Goal: Information Seeking & Learning: Learn about a topic

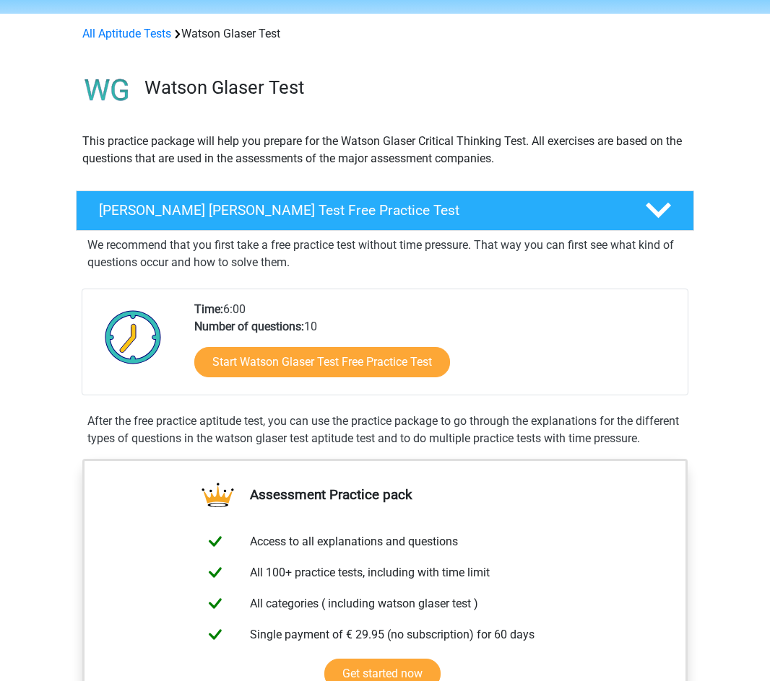
scroll to position [72, 0]
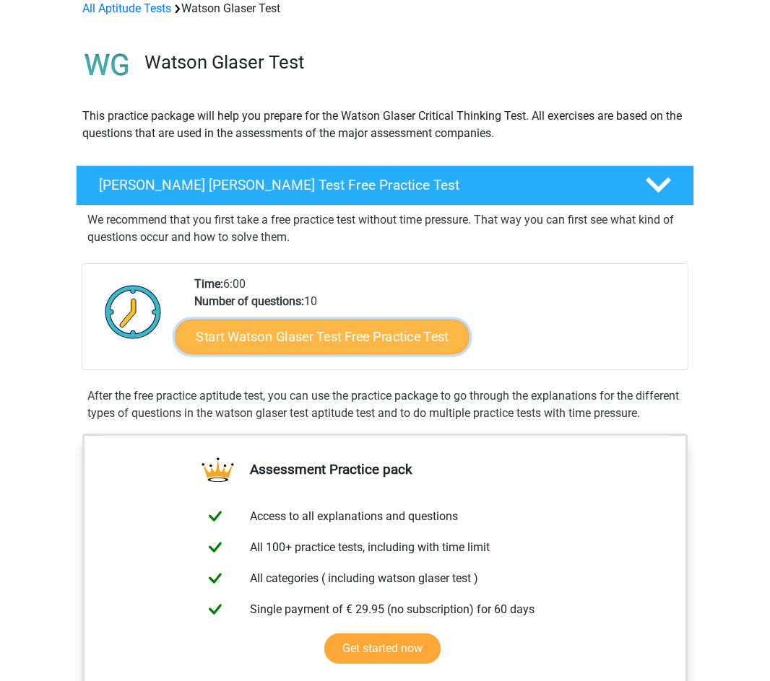
click at [353, 329] on link "Start Watson Glaser Test Free Practice Test" at bounding box center [322, 337] width 294 height 35
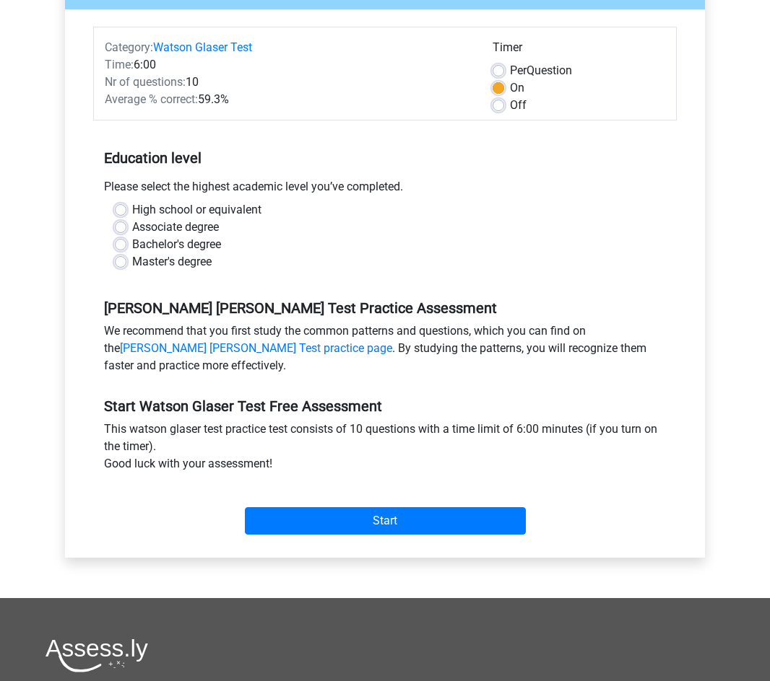
scroll to position [144, 0]
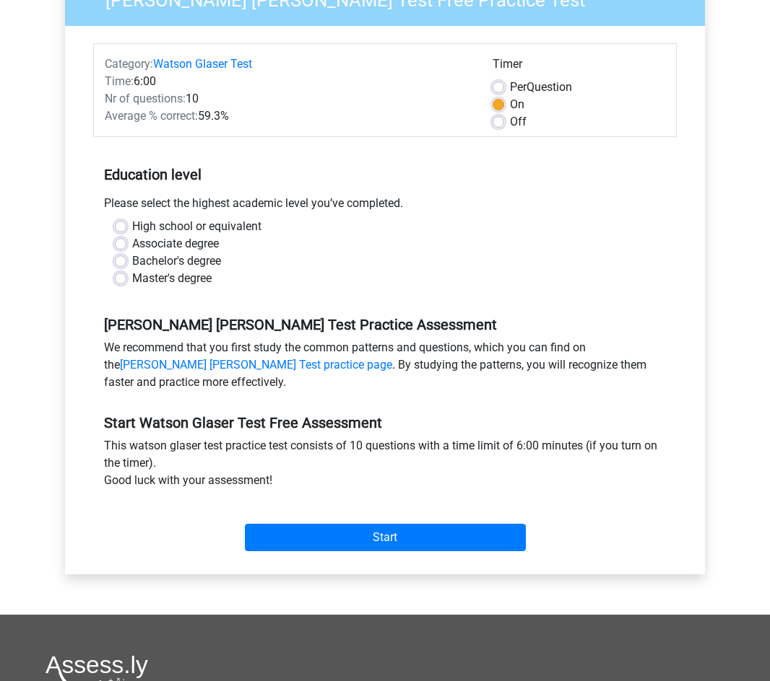
click at [135, 272] on label "Master's degree" at bounding box center [171, 278] width 79 height 17
click at [126, 272] on input "Master's degree" at bounding box center [121, 277] width 12 height 14
radio input "true"
click at [134, 262] on label "Bachelor's degree" at bounding box center [176, 261] width 89 height 17
click at [126, 262] on input "Bachelor's degree" at bounding box center [121, 260] width 12 height 14
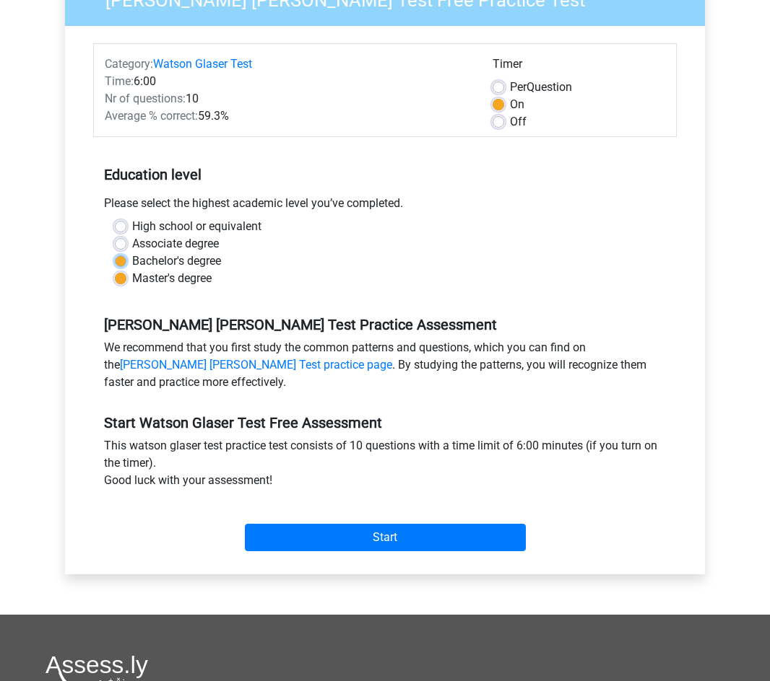
radio input "true"
click at [127, 271] on div "Master's degree" at bounding box center [385, 278] width 540 height 17
click at [132, 277] on label "Master's degree" at bounding box center [171, 278] width 79 height 17
click at [125, 277] on input "Master's degree" at bounding box center [121, 277] width 12 height 14
radio input "true"
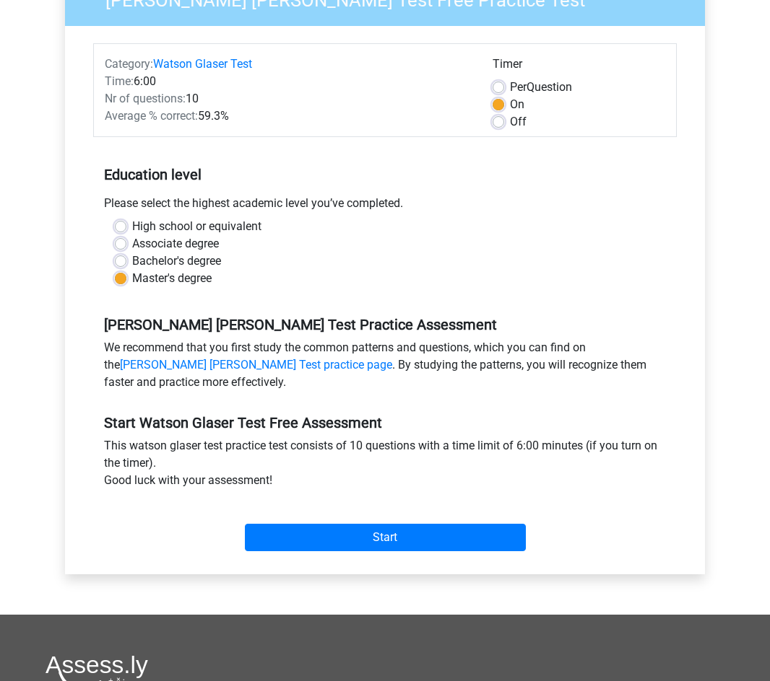
click at [162, 266] on label "Bachelor's degree" at bounding box center [176, 261] width 89 height 17
click at [126, 266] on input "Bachelor's degree" at bounding box center [121, 260] width 12 height 14
radio input "true"
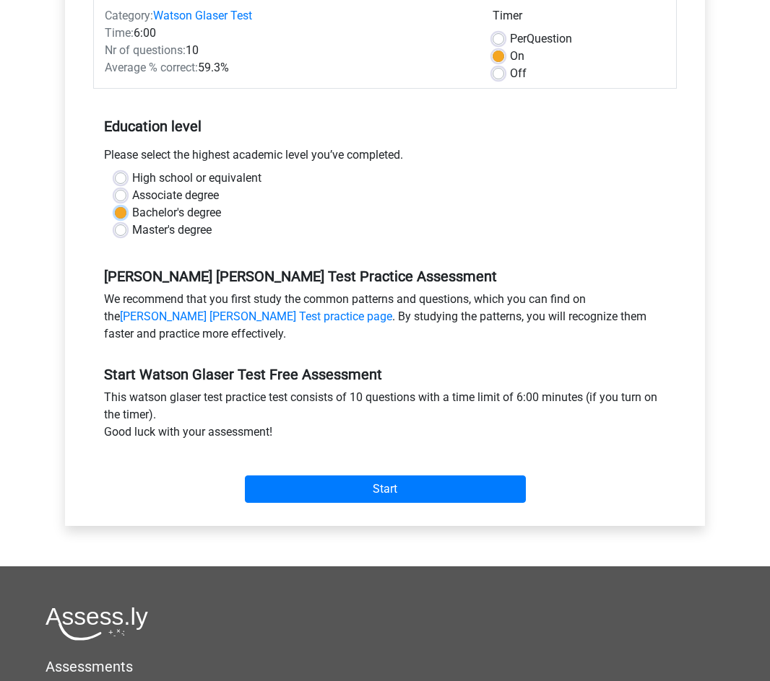
scroll to position [217, 0]
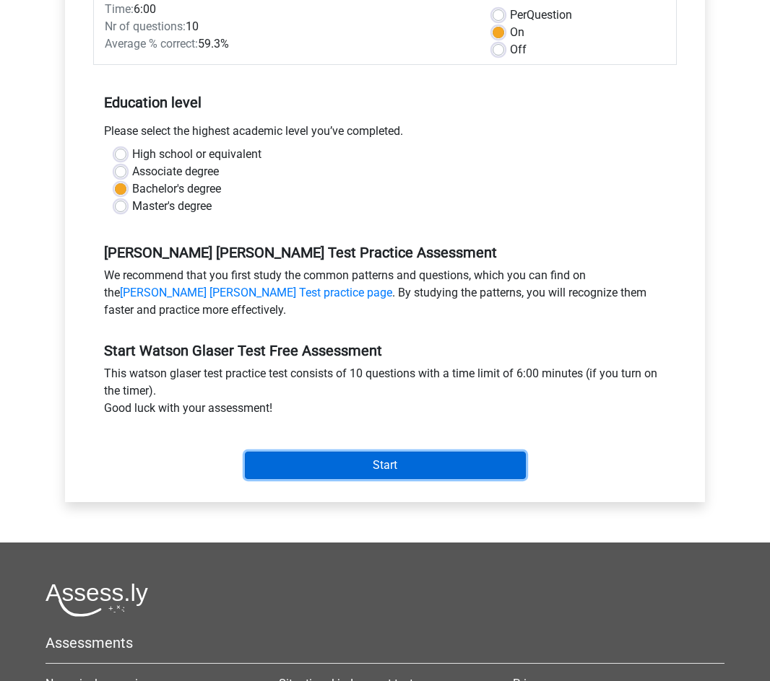
click at [344, 466] on input "Start" at bounding box center [385, 465] width 281 height 27
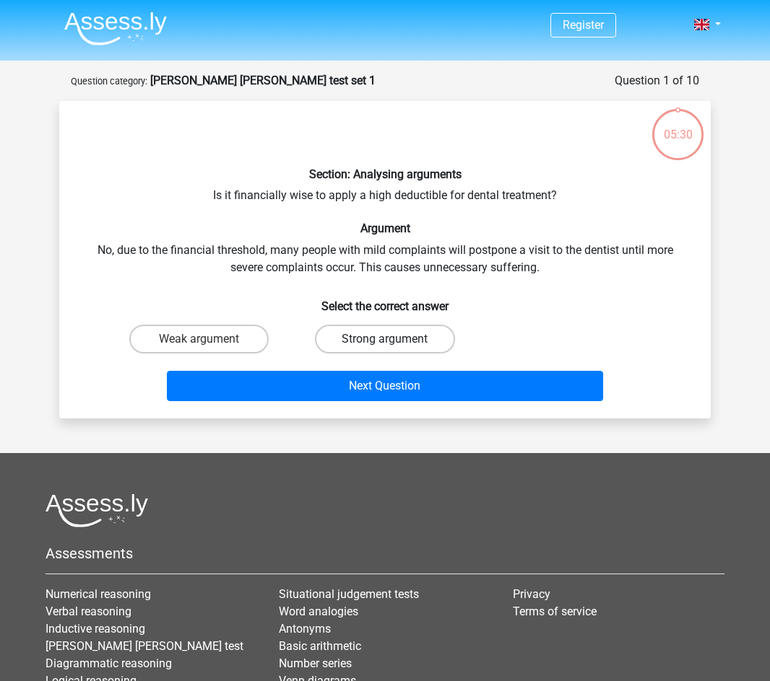
click at [352, 327] on label "Strong argument" at bounding box center [384, 339] width 139 height 29
click at [385, 339] on input "Strong argument" at bounding box center [389, 343] width 9 height 9
radio input "true"
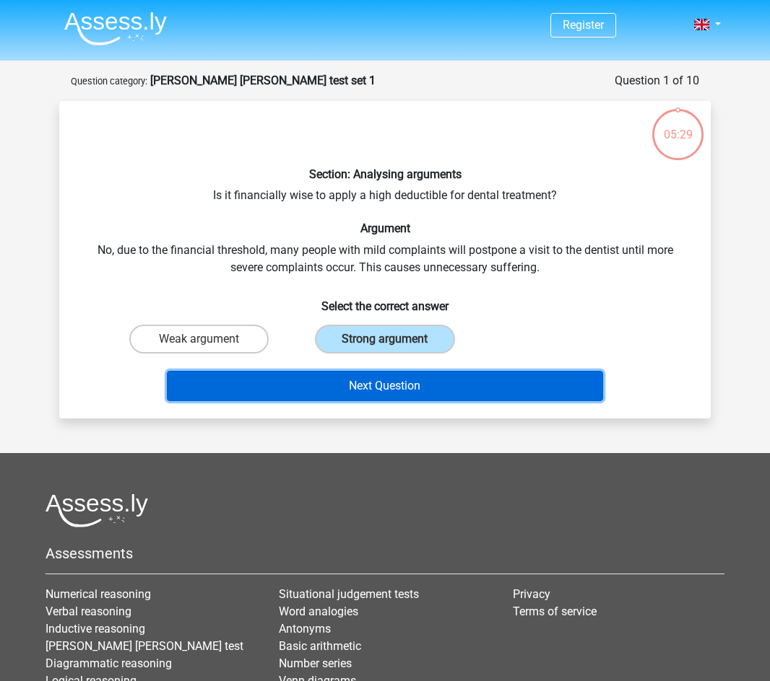
click at [377, 387] on button "Next Question" at bounding box center [385, 386] width 437 height 30
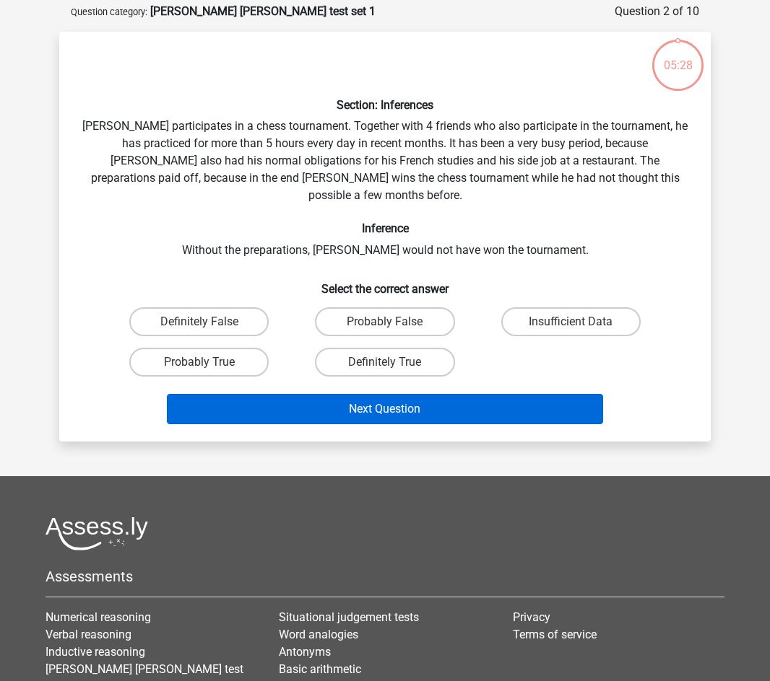
scroll to position [72, 0]
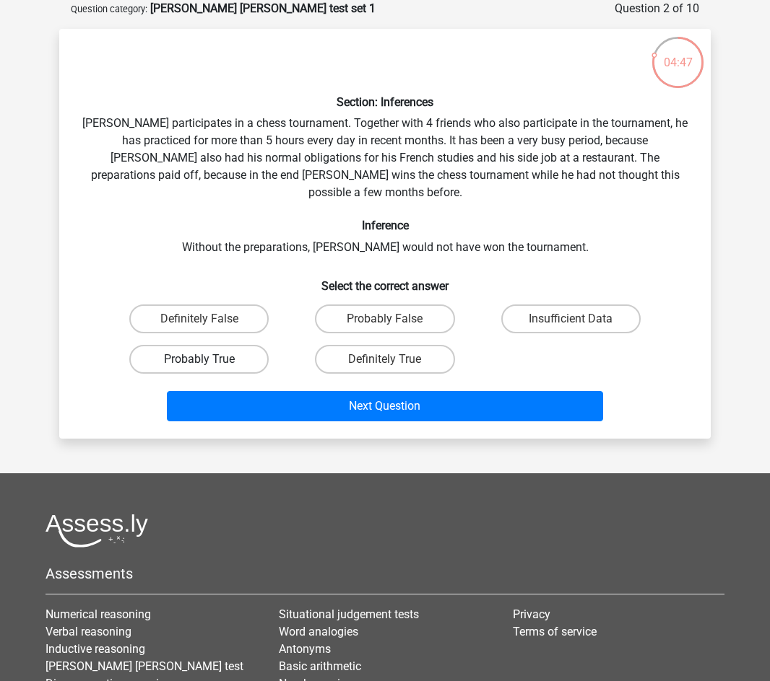
click at [236, 349] on label "Probably True" at bounding box center [198, 359] width 139 height 29
click at [209, 359] on input "Probably True" at bounding box center [203, 363] width 9 height 9
radio input "true"
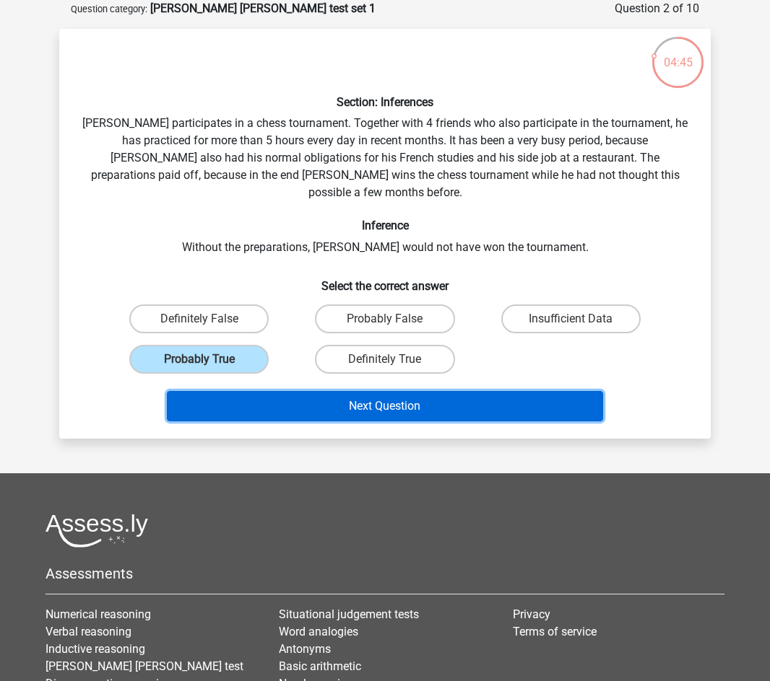
click at [286, 391] on button "Next Question" at bounding box center [385, 406] width 437 height 30
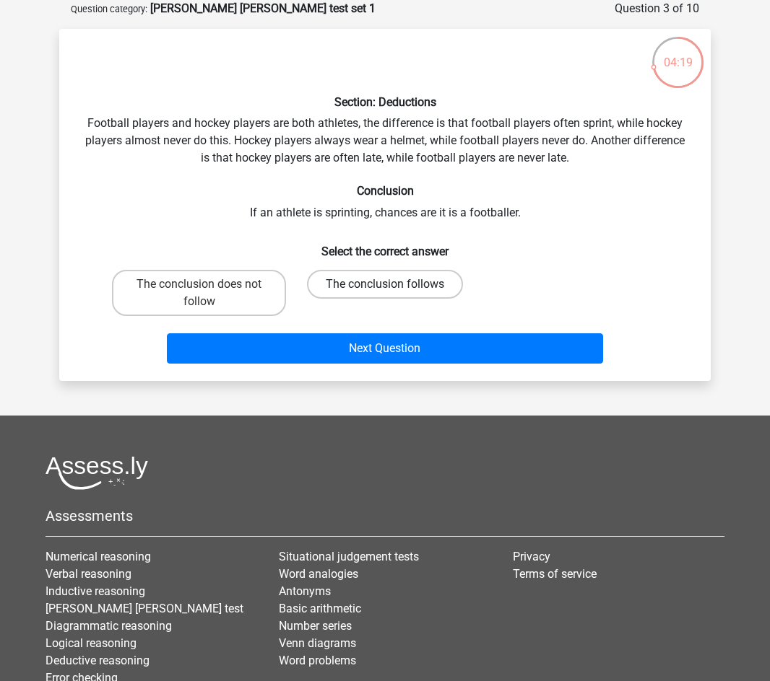
click at [415, 288] on label "The conclusion follows" at bounding box center [385, 284] width 156 height 29
click at [394, 288] on input "The conclusion follows" at bounding box center [389, 288] width 9 height 9
radio input "true"
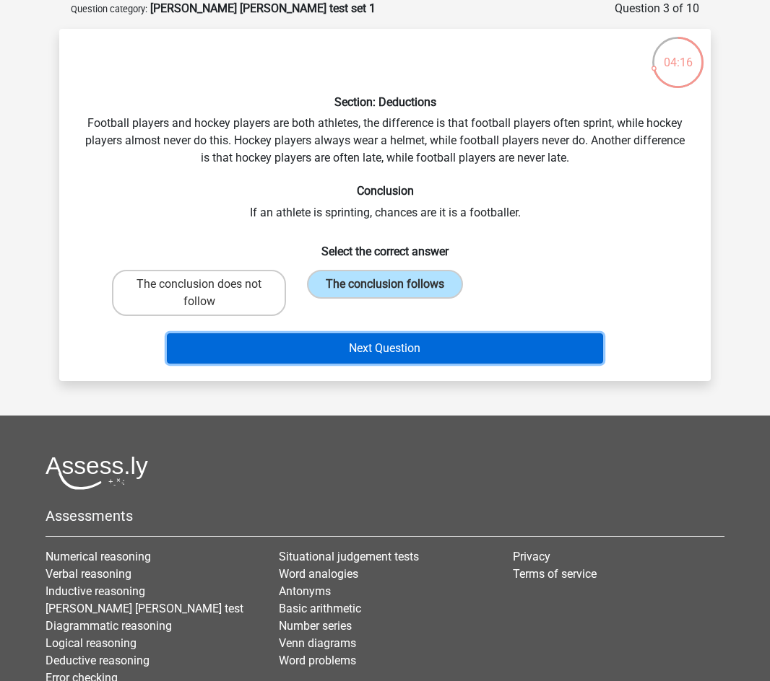
click at [377, 357] on button "Next Question" at bounding box center [385, 349] width 437 height 30
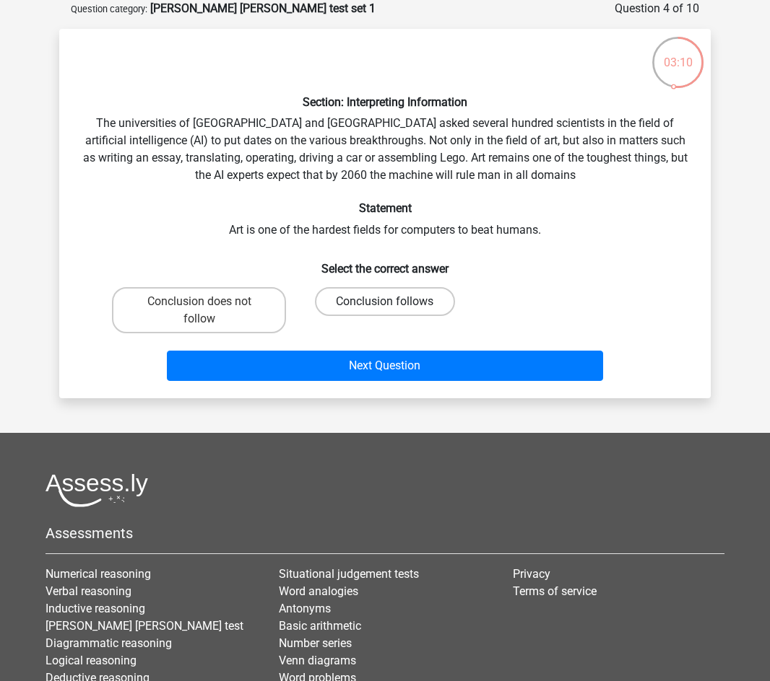
click at [339, 302] on label "Conclusion follows" at bounding box center [384, 301] width 139 height 29
click at [385, 302] on input "Conclusion follows" at bounding box center [389, 306] width 9 height 9
radio input "true"
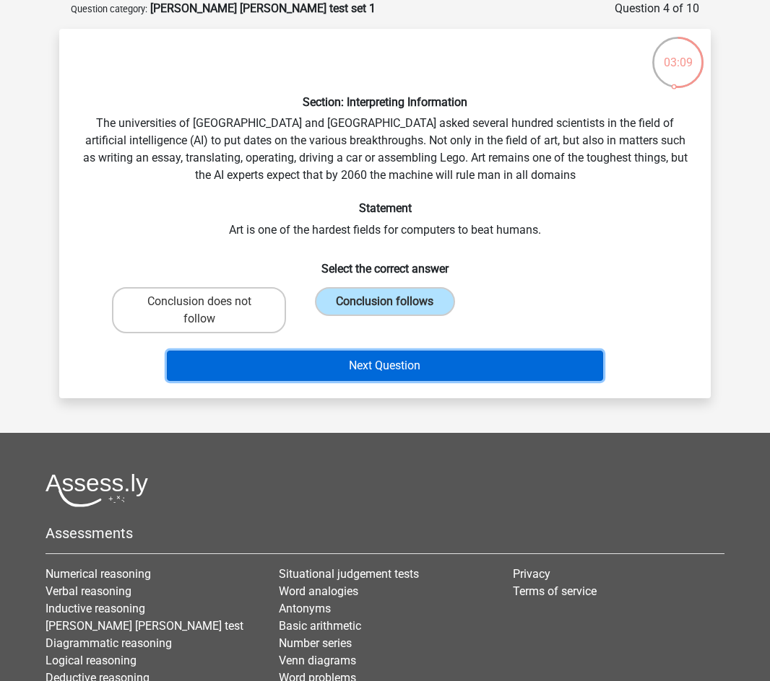
click at [263, 374] on button "Next Question" at bounding box center [385, 366] width 437 height 30
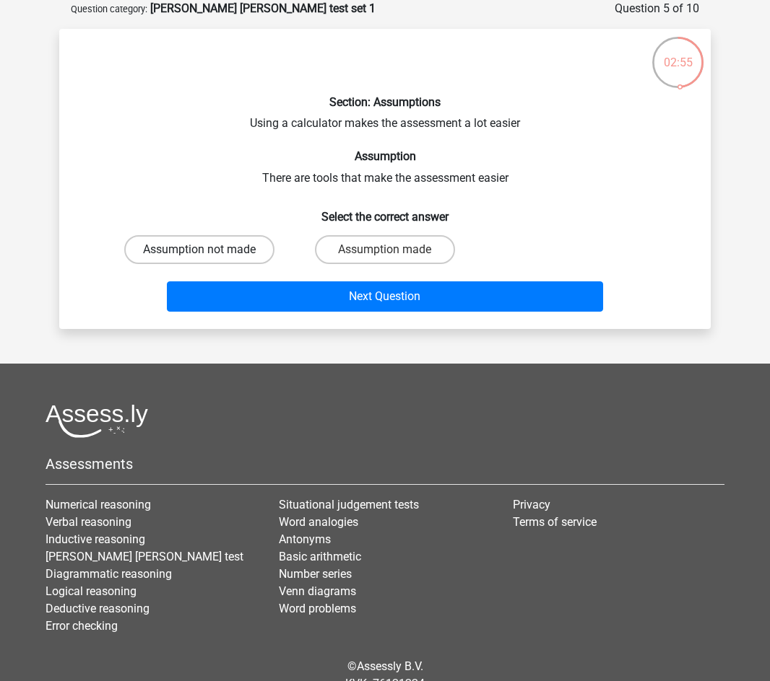
click at [230, 239] on label "Assumption not made" at bounding box center [199, 249] width 150 height 29
click at [209, 250] on input "Assumption not made" at bounding box center [203, 254] width 9 height 9
radio input "true"
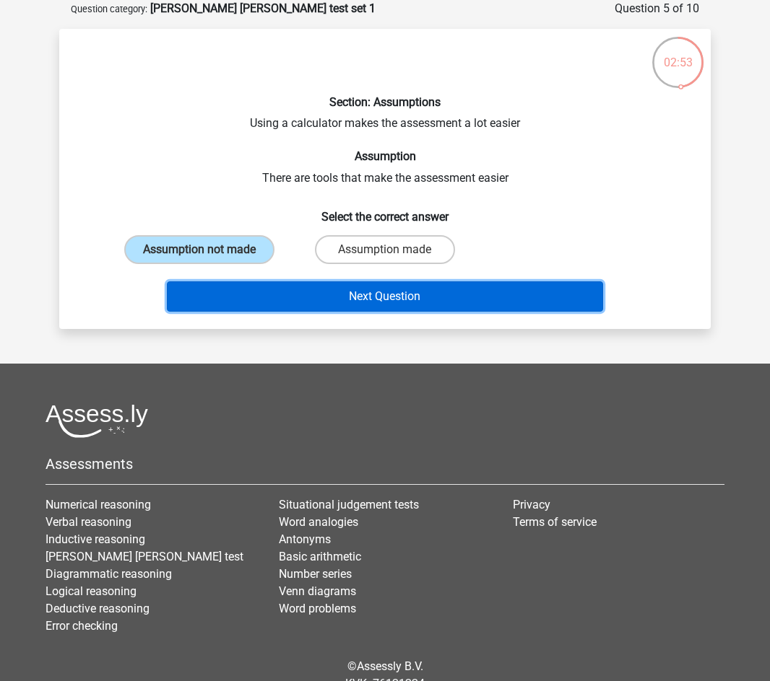
click at [313, 299] on button "Next Question" at bounding box center [385, 297] width 437 height 30
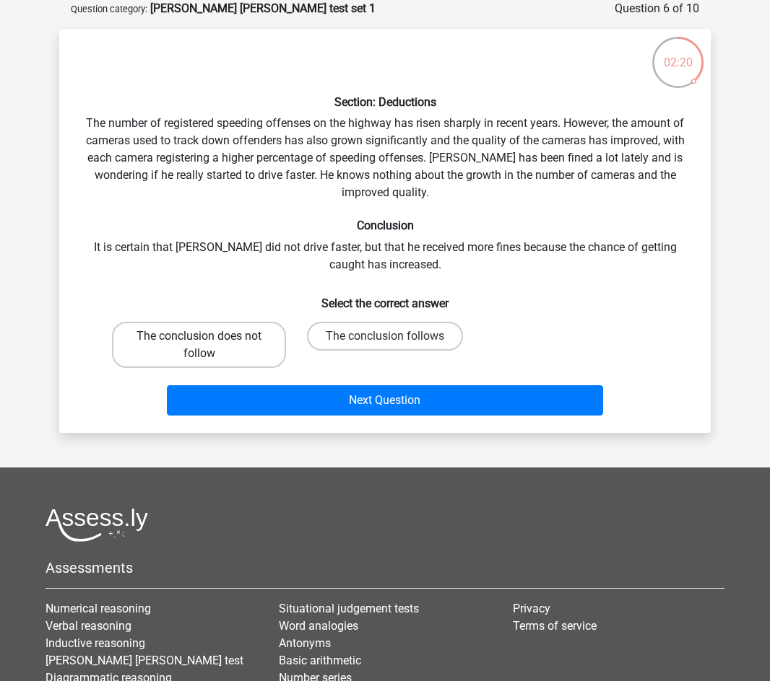
click at [232, 357] on label "The conclusion does not follow" at bounding box center [199, 345] width 174 height 46
click at [209, 346] on input "The conclusion does not follow" at bounding box center [203, 340] width 9 height 9
radio input "true"
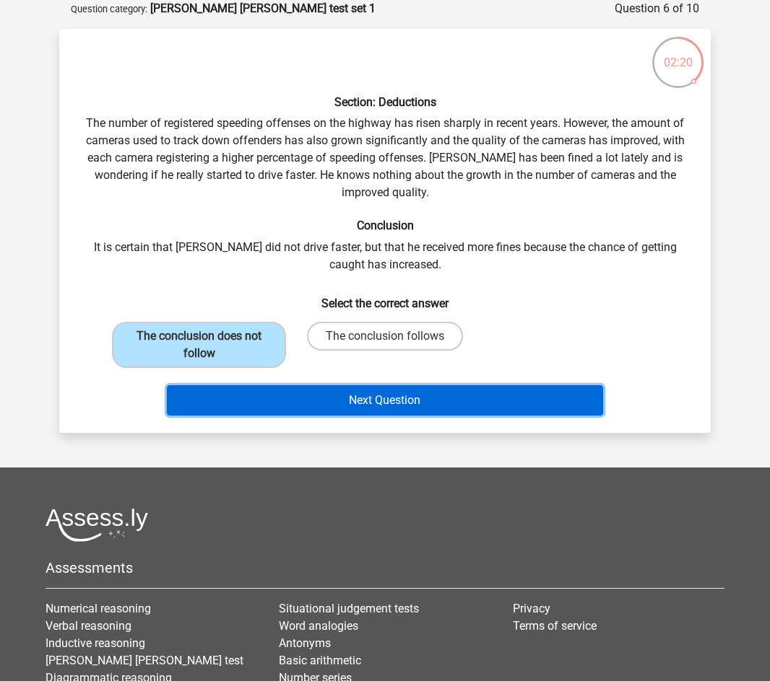
click at [334, 391] on button "Next Question" at bounding box center [385, 400] width 437 height 30
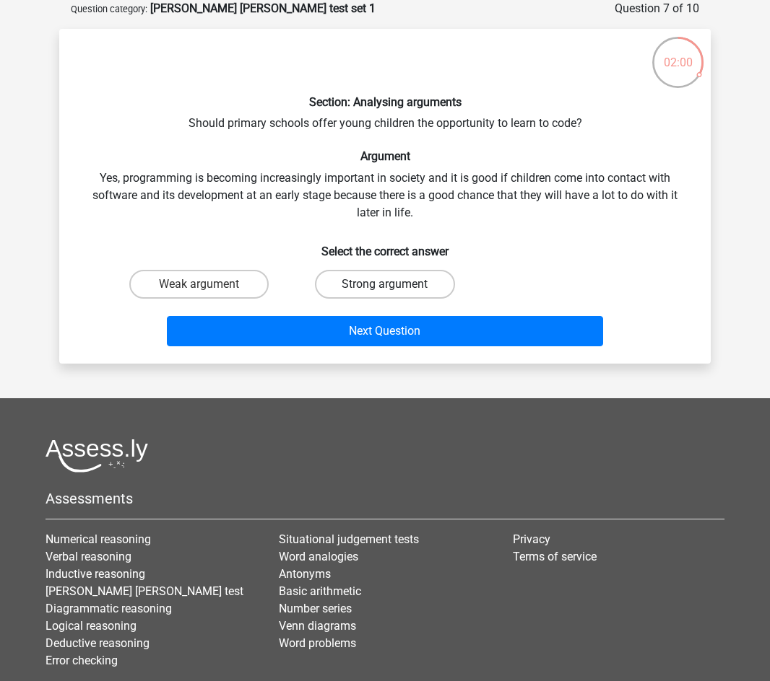
click at [397, 274] on label "Strong argument" at bounding box center [384, 284] width 139 height 29
click at [394, 284] on input "Strong argument" at bounding box center [389, 288] width 9 height 9
radio input "true"
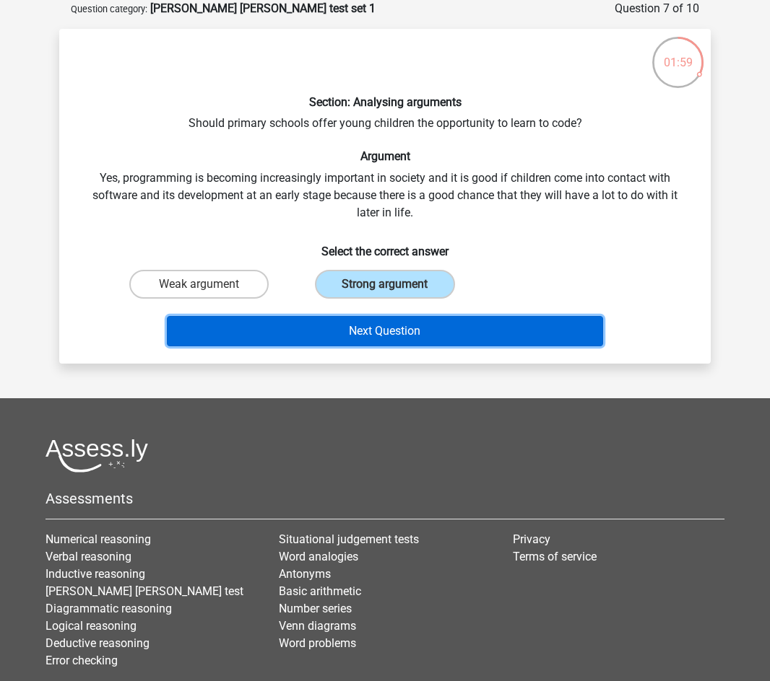
click at [404, 325] on button "Next Question" at bounding box center [385, 331] width 437 height 30
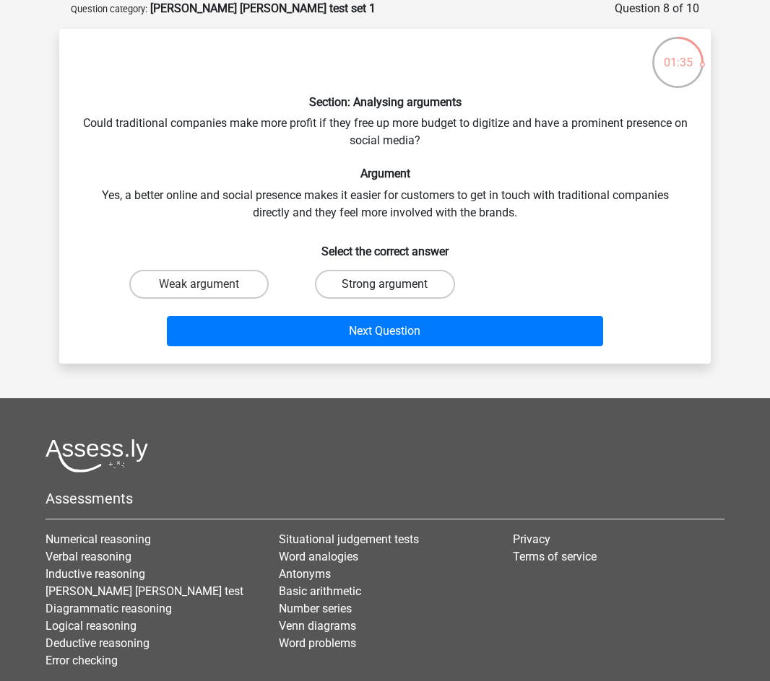
click at [390, 273] on label "Strong argument" at bounding box center [384, 284] width 139 height 29
click at [390, 284] on input "Strong argument" at bounding box center [389, 288] width 9 height 9
radio input "true"
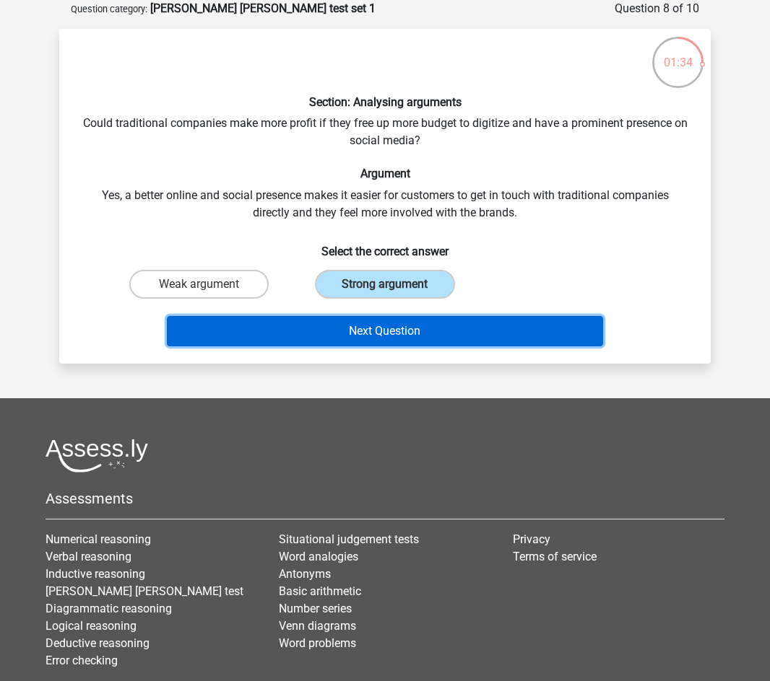
click at [381, 318] on button "Next Question" at bounding box center [385, 331] width 437 height 30
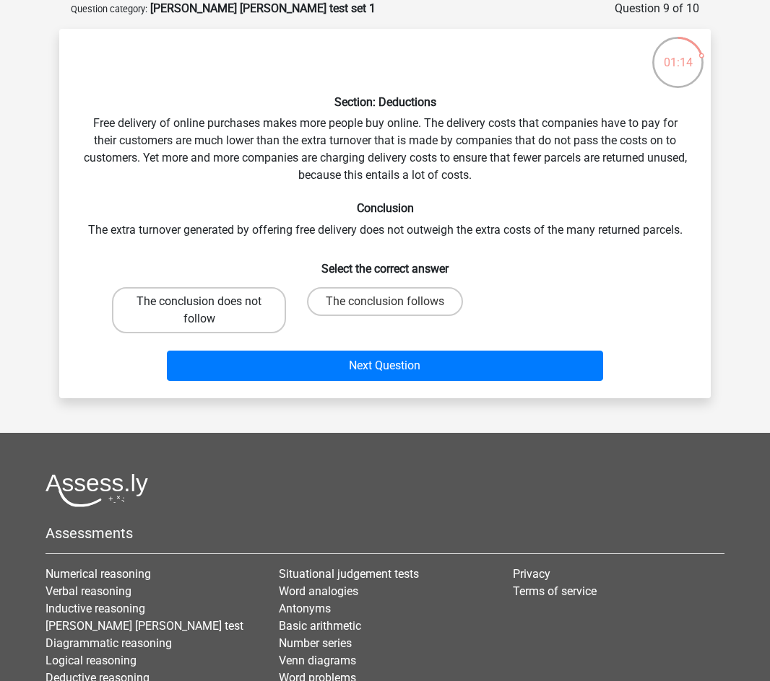
click at [231, 302] on label "The conclusion does not follow" at bounding box center [199, 310] width 174 height 46
click at [209, 302] on input "The conclusion does not follow" at bounding box center [203, 306] width 9 height 9
radio input "true"
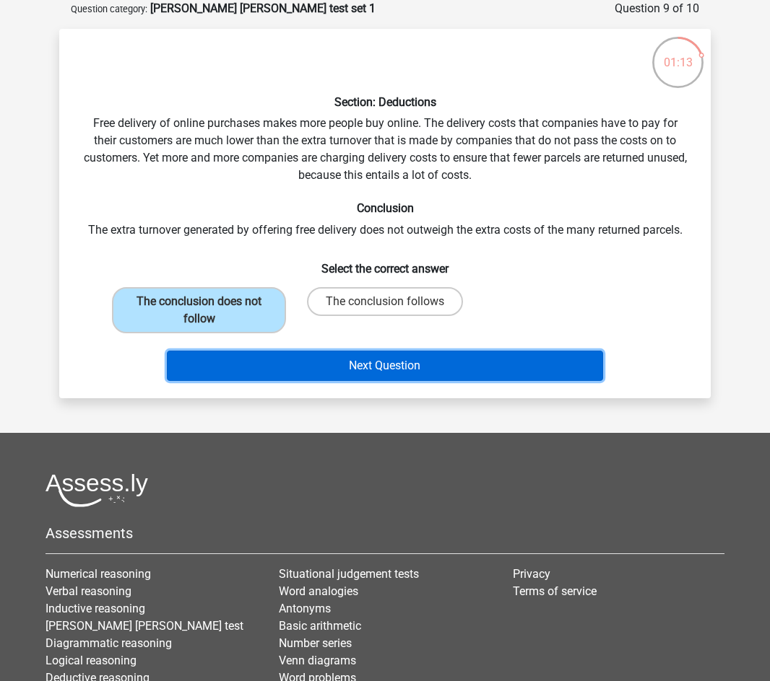
click at [338, 352] on button "Next Question" at bounding box center [385, 366] width 437 height 30
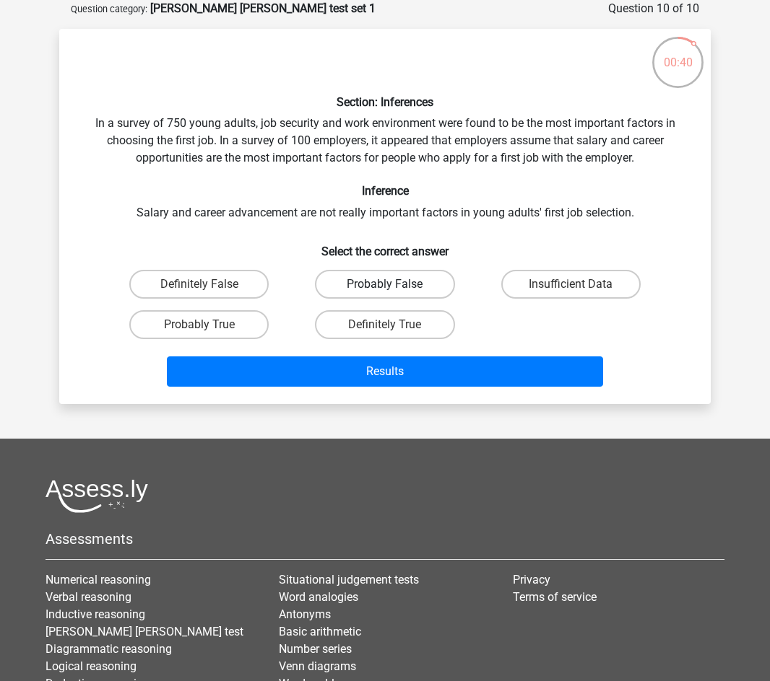
click at [351, 279] on label "Probably False" at bounding box center [384, 284] width 139 height 29
click at [385, 284] on input "Probably False" at bounding box center [389, 288] width 9 height 9
radio input "true"
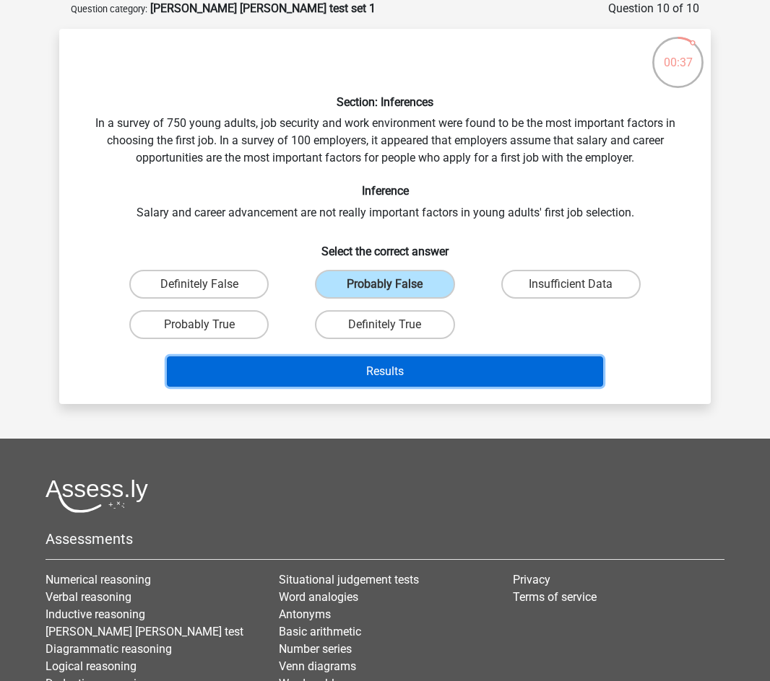
click at [395, 370] on button "Results" at bounding box center [385, 372] width 437 height 30
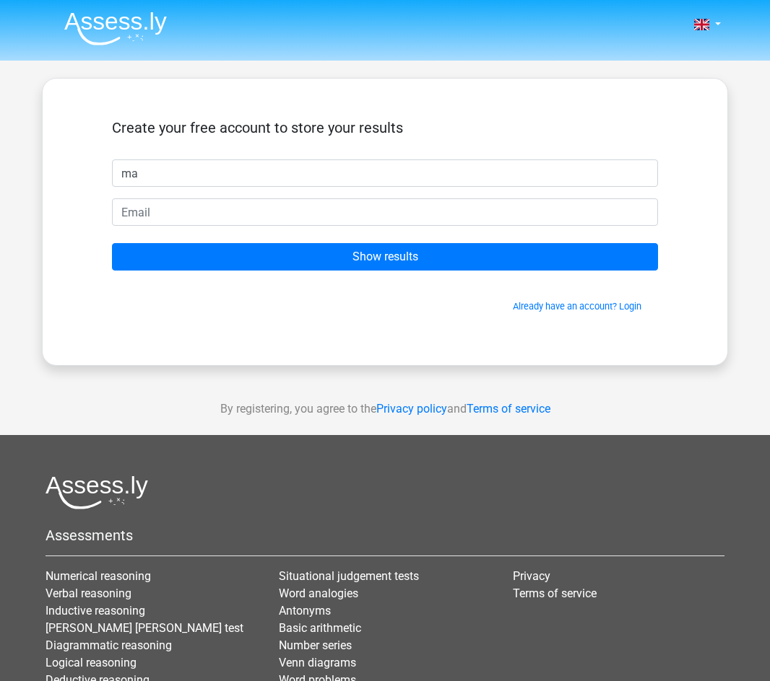
type input "m"
type input "mahmoud"
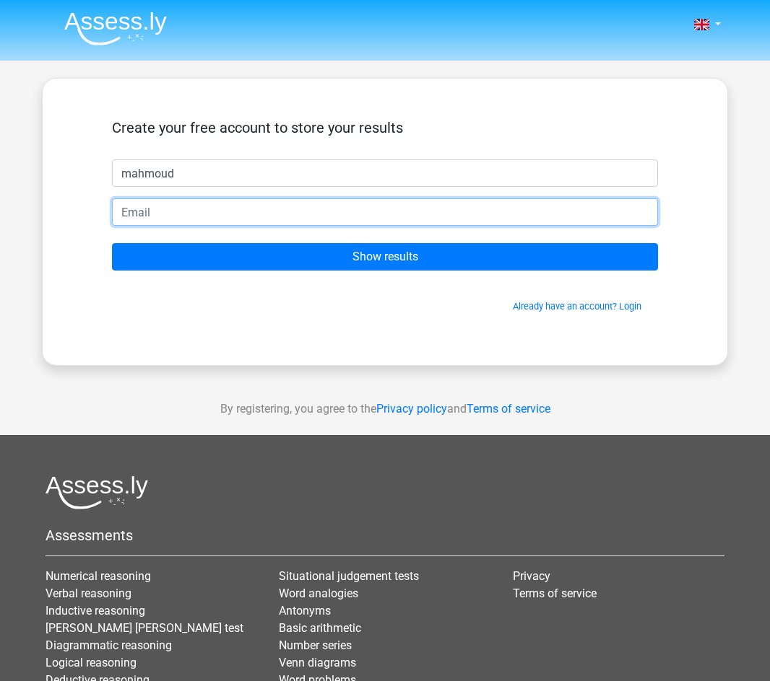
click at [422, 213] on input "email" at bounding box center [385, 212] width 546 height 27
type input "[EMAIL_ADDRESS][DOMAIN_NAME]"
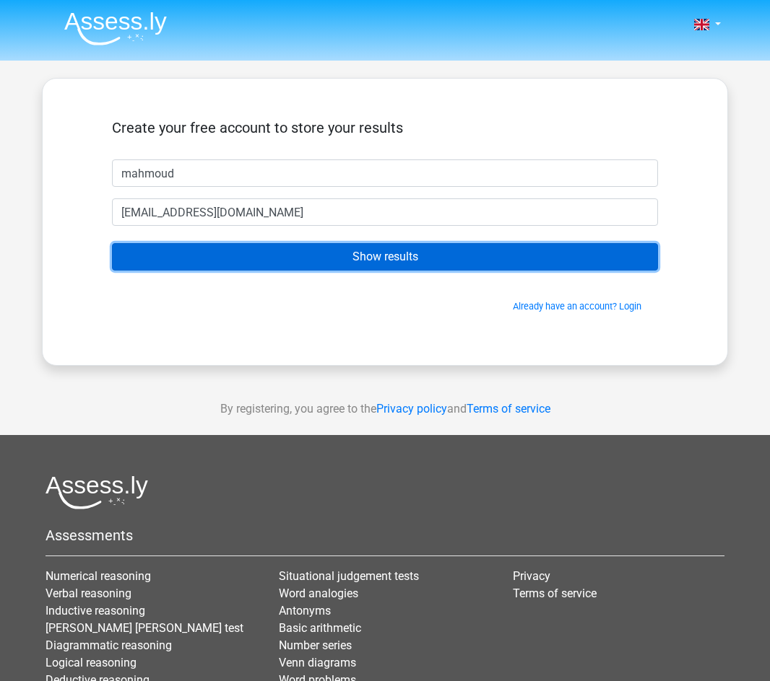
click at [253, 256] on input "Show results" at bounding box center [385, 256] width 546 height 27
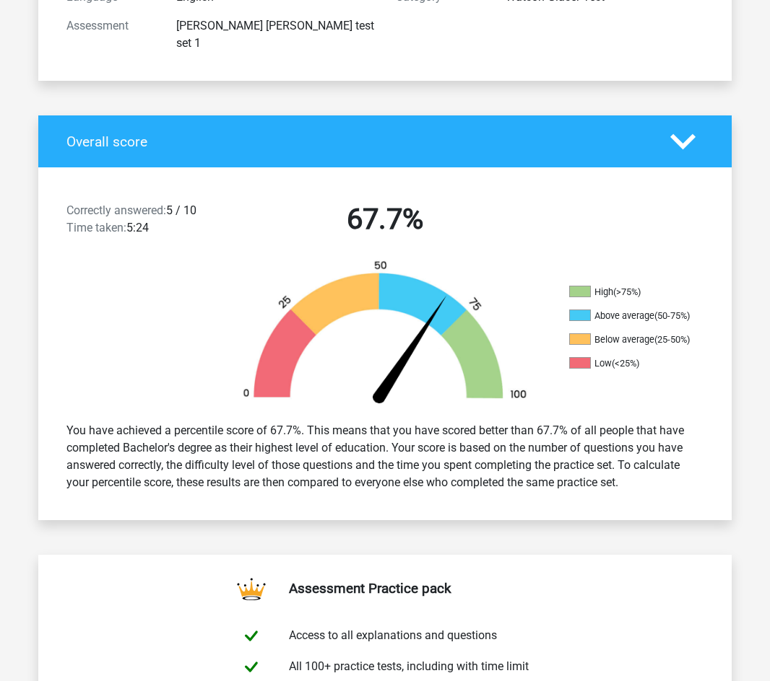
scroll to position [289, 0]
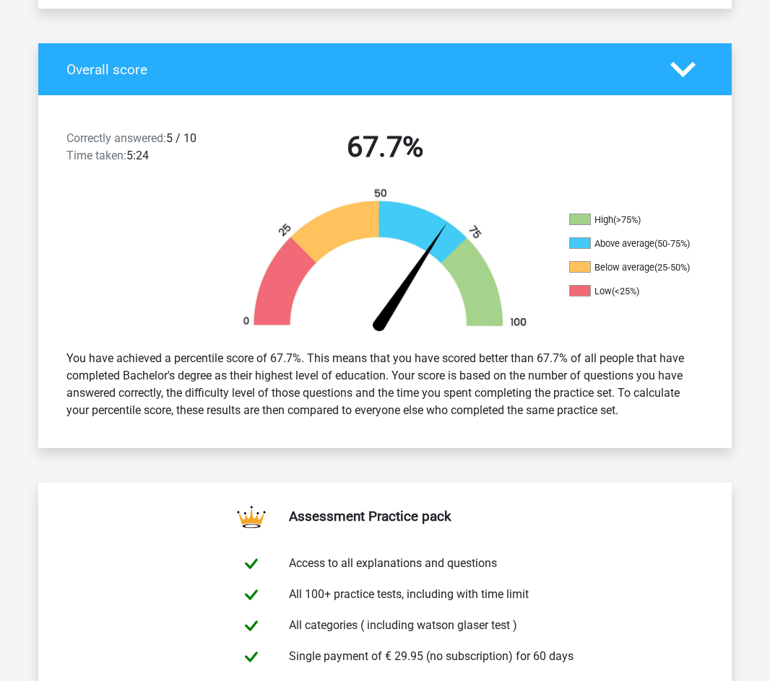
click at [676, 61] on polygon at bounding box center [682, 69] width 25 height 16
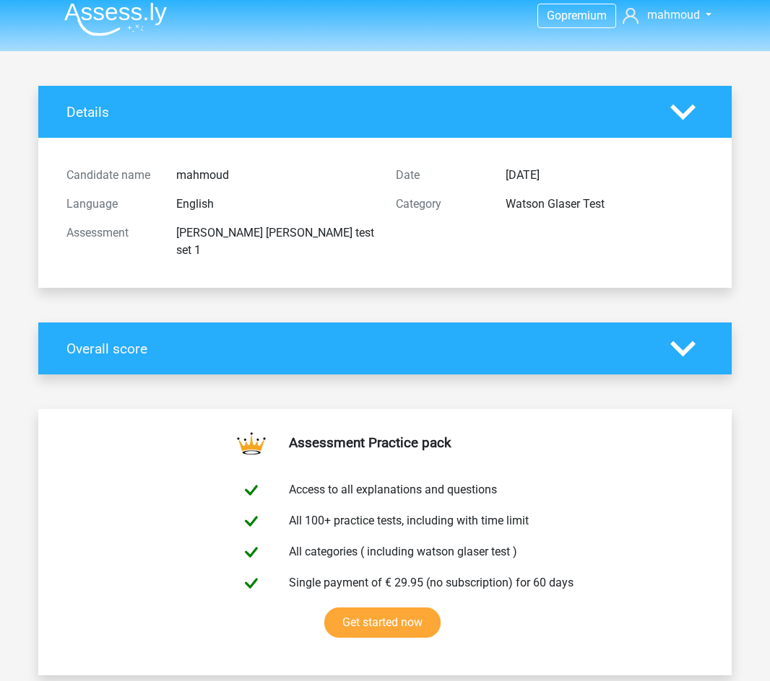
scroll to position [0, 0]
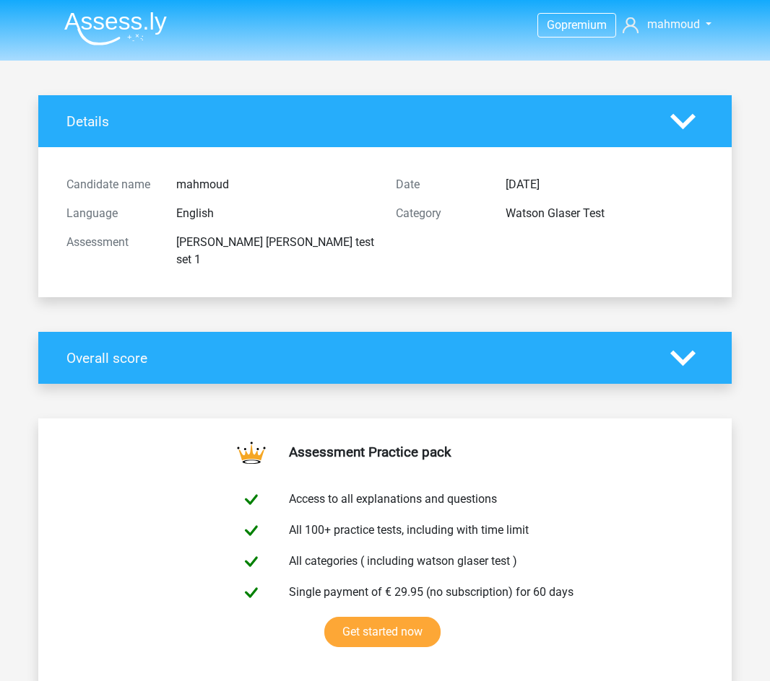
click at [116, 28] on img at bounding box center [115, 29] width 103 height 34
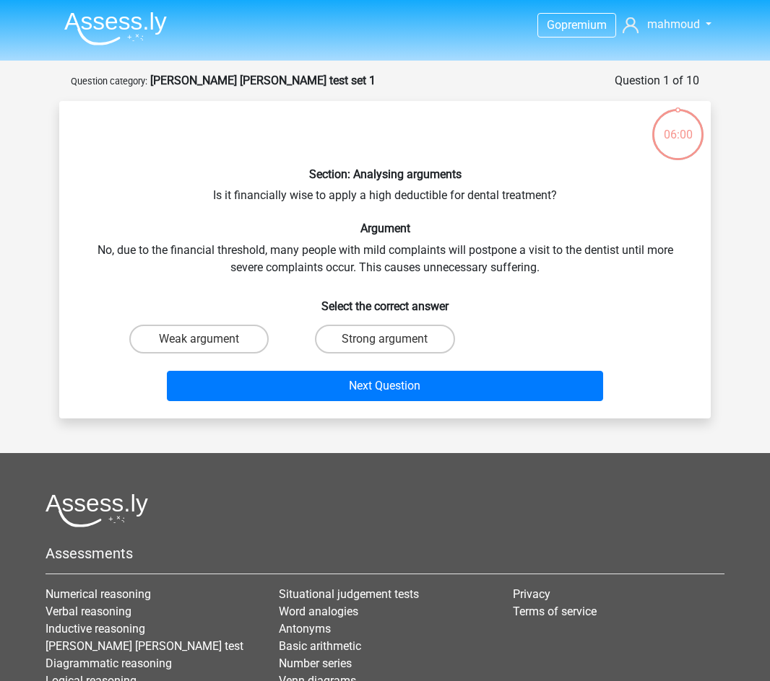
scroll to position [72, 0]
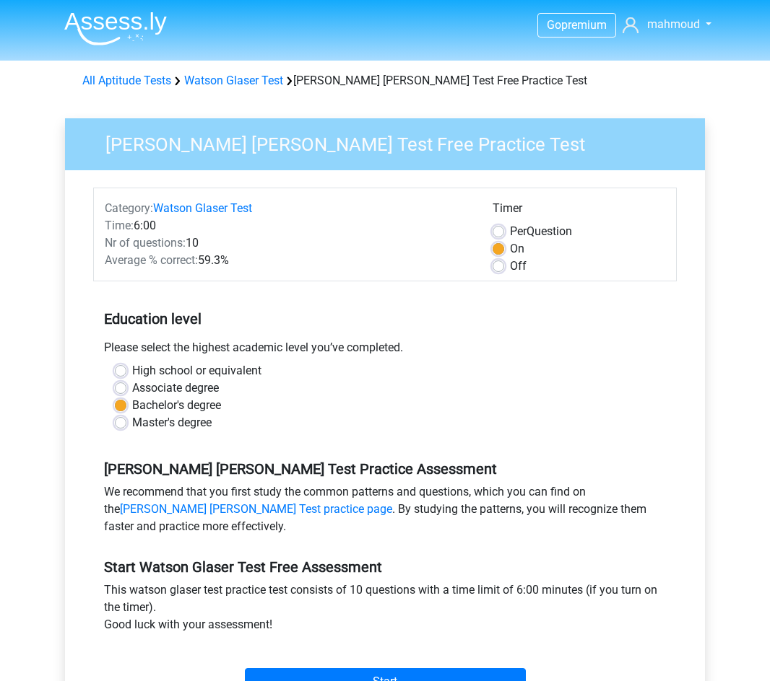
scroll to position [217, 0]
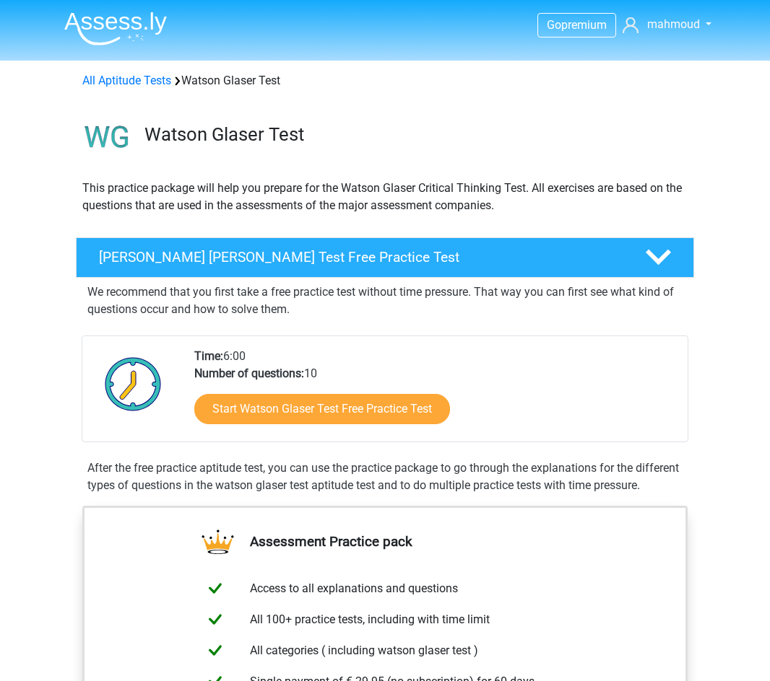
scroll to position [72, 0]
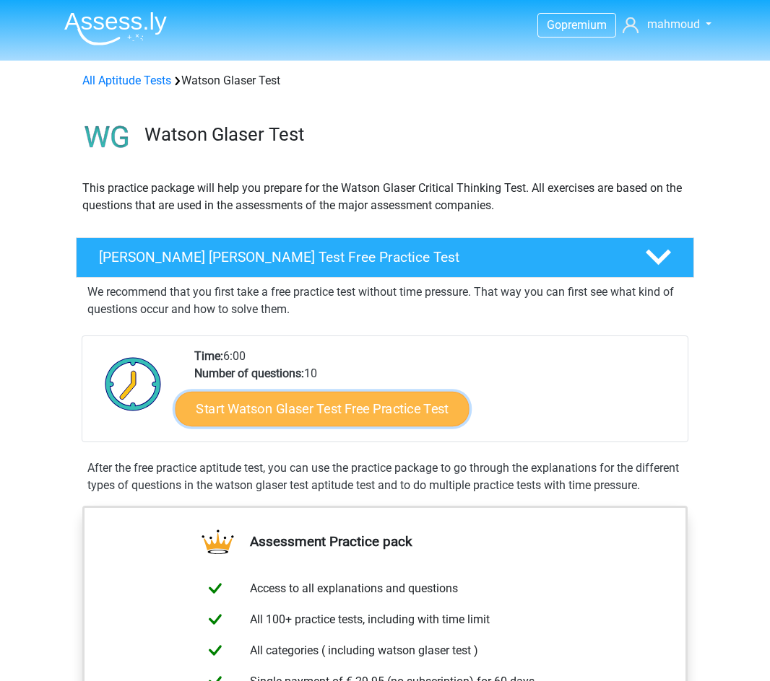
click at [352, 412] on link "Start Watson Glaser Test Free Practice Test" at bounding box center [322, 409] width 294 height 35
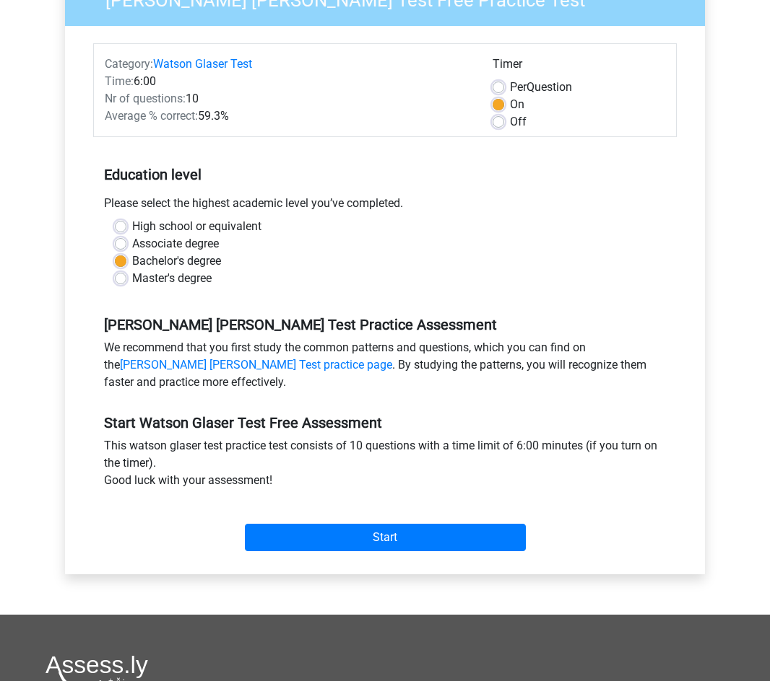
scroll to position [217, 0]
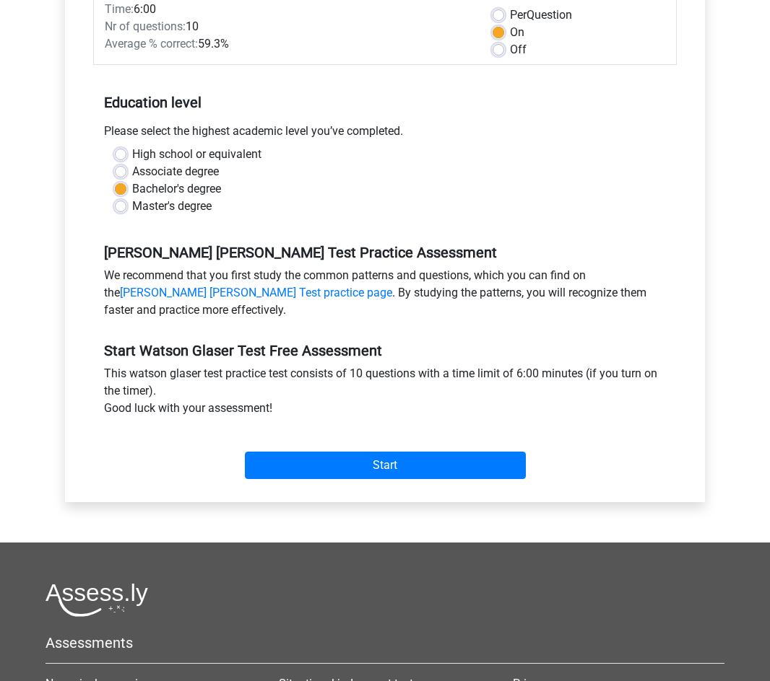
click at [129, 208] on div "Master's degree" at bounding box center [385, 206] width 540 height 17
click at [132, 208] on label "Master's degree" at bounding box center [171, 206] width 79 height 17
click at [126, 208] on input "Master's degree" at bounding box center [121, 205] width 12 height 14
radio input "true"
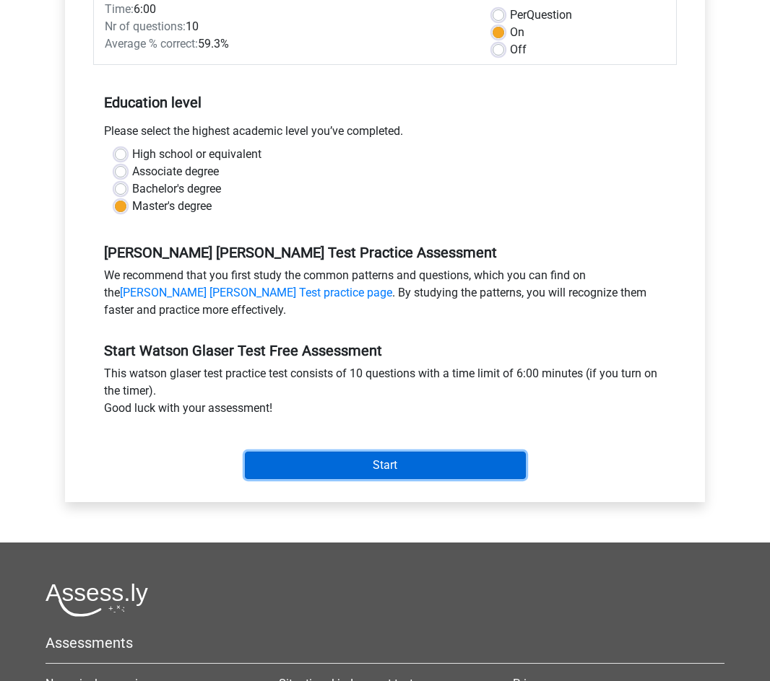
click at [383, 463] on input "Start" at bounding box center [385, 465] width 281 height 27
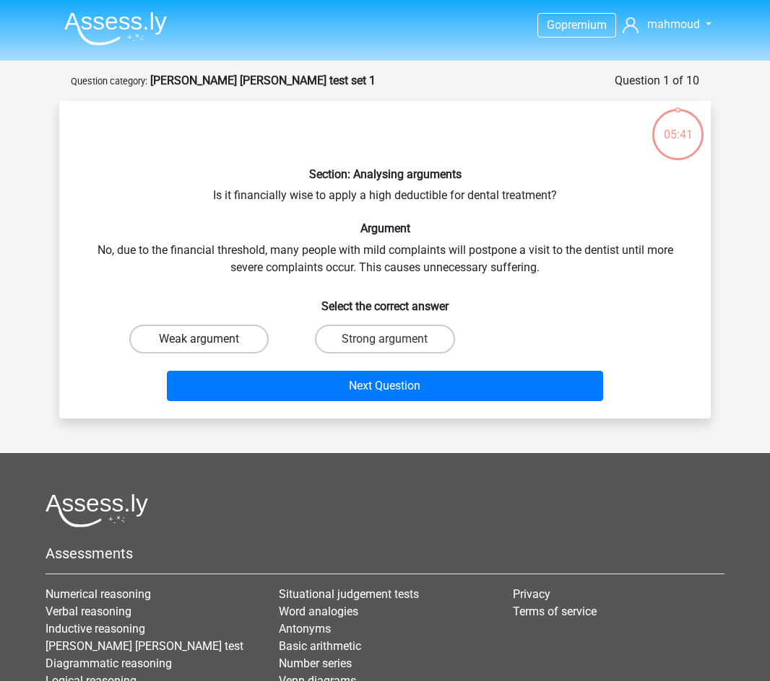
click at [214, 341] on label "Weak argument" at bounding box center [198, 339] width 139 height 29
click at [209, 341] on input "Weak argument" at bounding box center [203, 343] width 9 height 9
radio input "true"
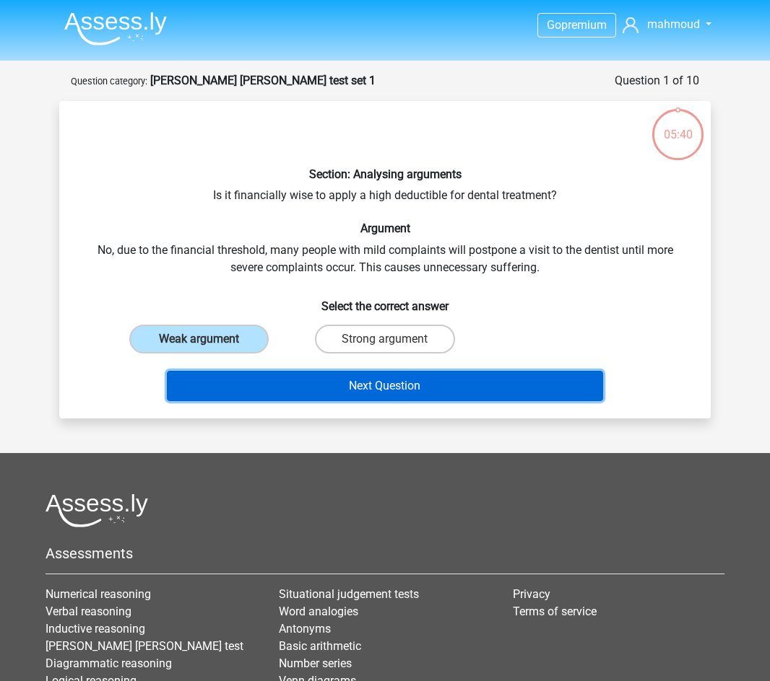
click at [289, 383] on button "Next Question" at bounding box center [385, 386] width 437 height 30
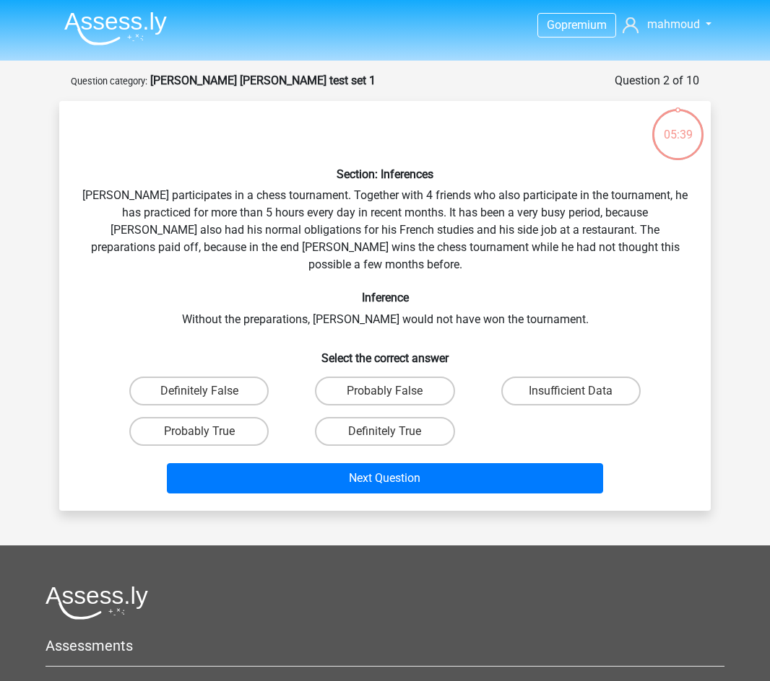
scroll to position [72, 0]
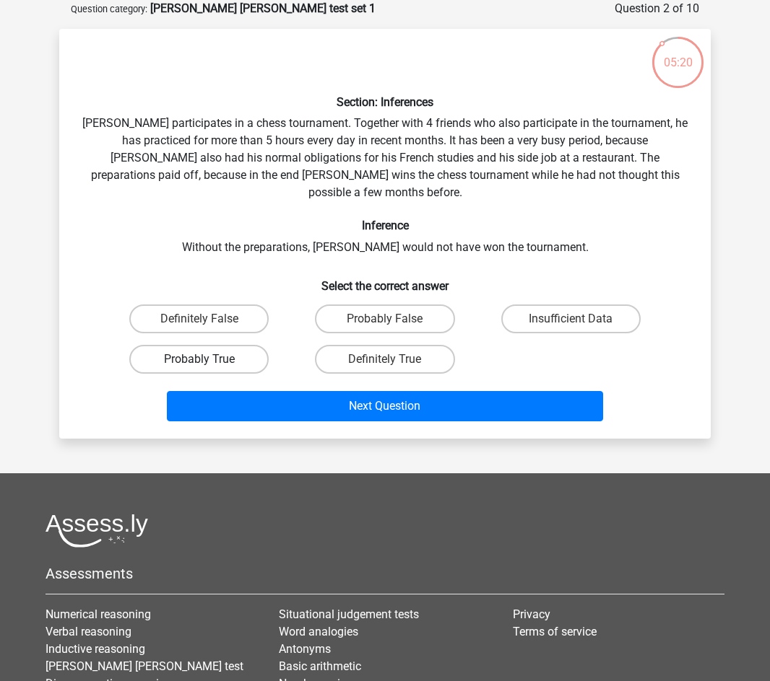
click at [250, 345] on label "Probably True" at bounding box center [198, 359] width 139 height 29
click at [209, 359] on input "Probably True" at bounding box center [203, 363] width 9 height 9
radio input "true"
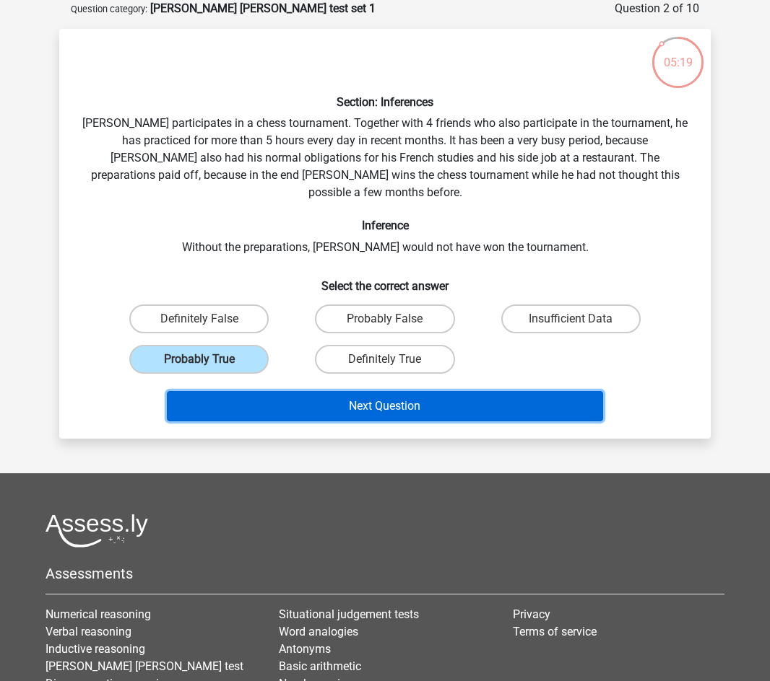
click at [304, 391] on button "Next Question" at bounding box center [385, 406] width 437 height 30
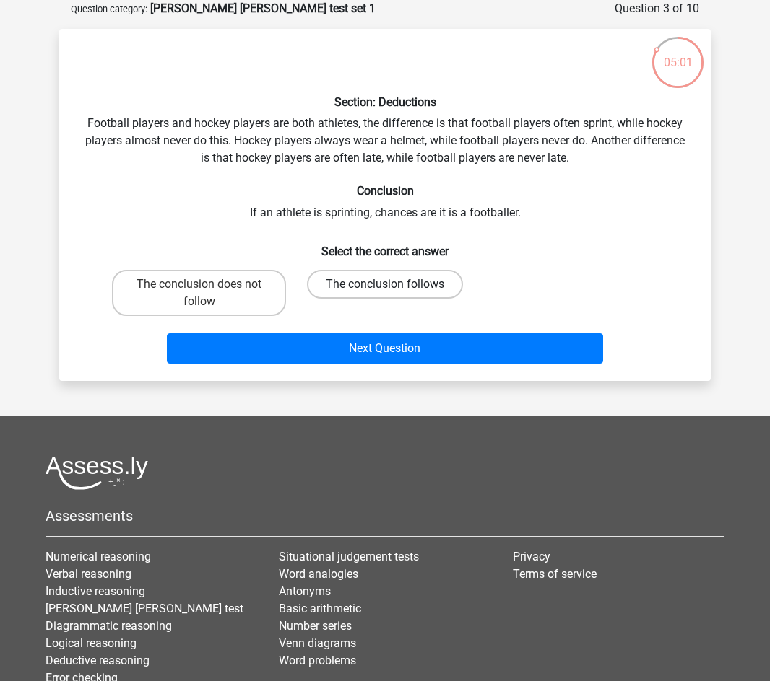
click at [346, 295] on label "The conclusion follows" at bounding box center [385, 284] width 156 height 29
click at [385, 294] on input "The conclusion follows" at bounding box center [389, 288] width 9 height 9
radio input "true"
click at [224, 284] on label "The conclusion does not follow" at bounding box center [199, 293] width 174 height 46
click at [209, 284] on input "The conclusion does not follow" at bounding box center [203, 288] width 9 height 9
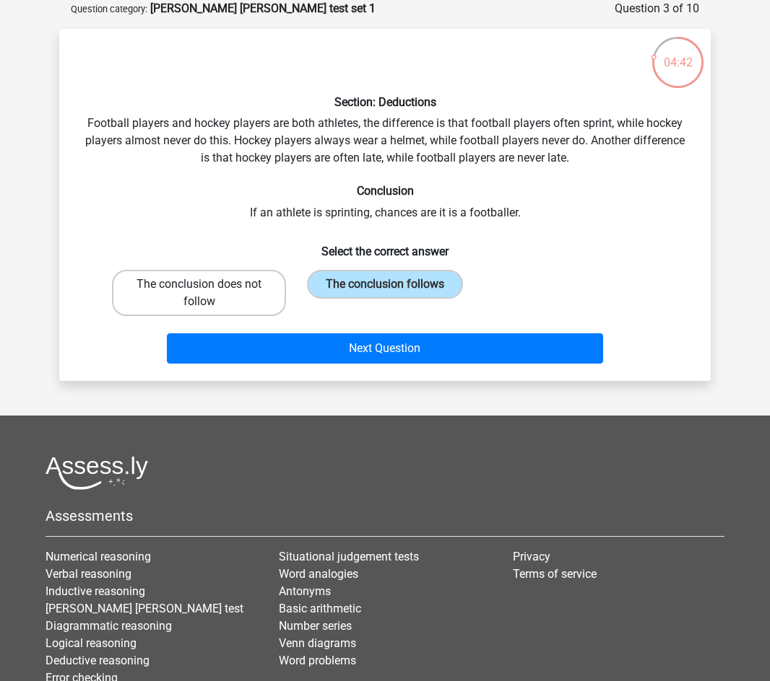
radio input "true"
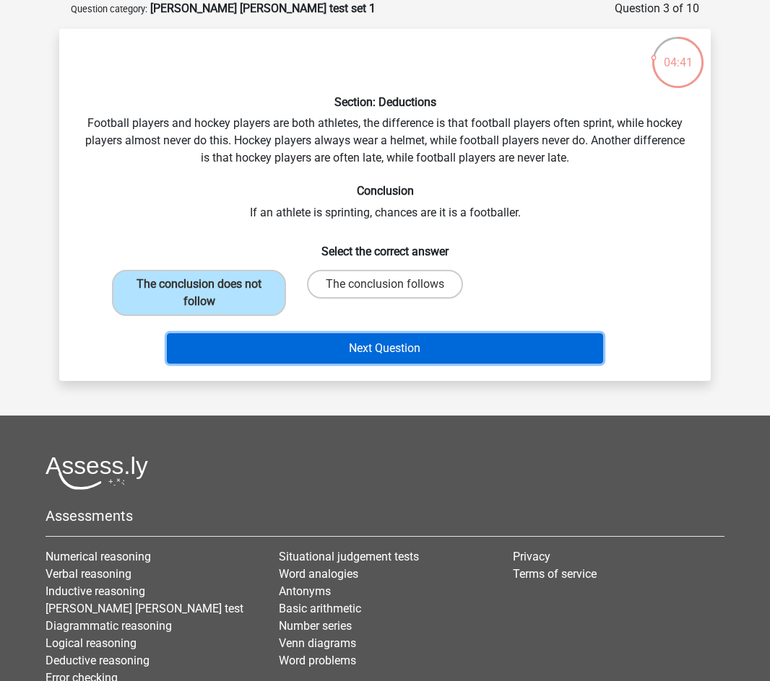
click at [359, 343] on button "Next Question" at bounding box center [385, 349] width 437 height 30
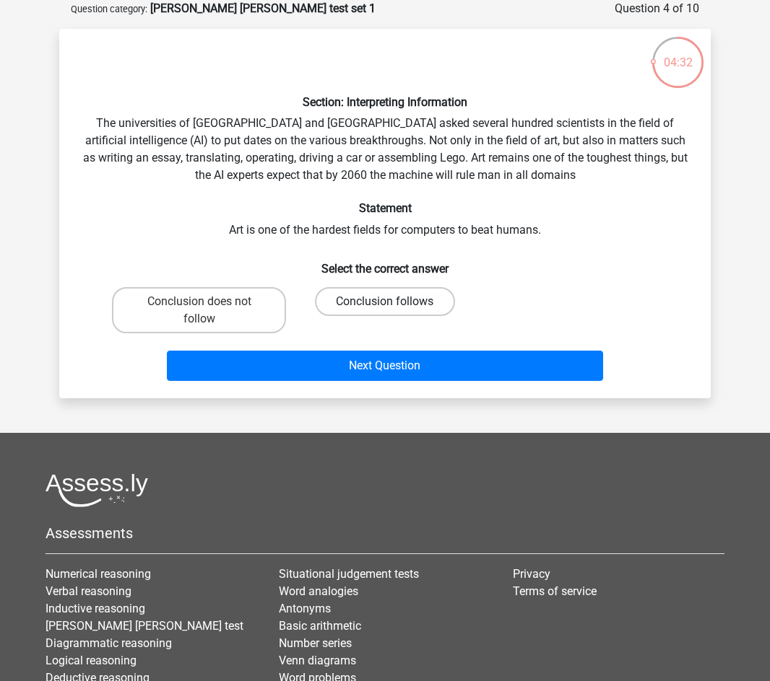
click at [374, 295] on label "Conclusion follows" at bounding box center [384, 301] width 139 height 29
click at [385, 302] on input "Conclusion follows" at bounding box center [389, 306] width 9 height 9
radio input "true"
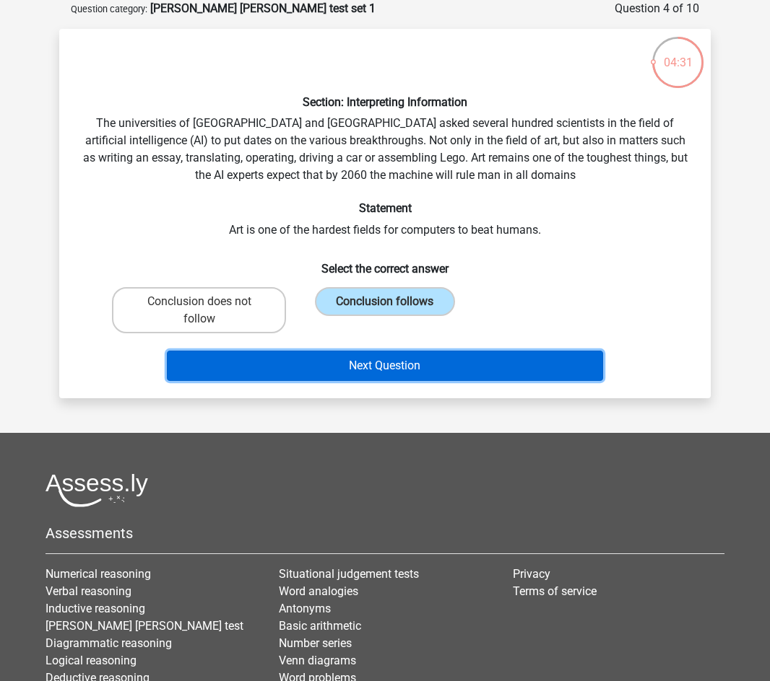
click at [409, 372] on button "Next Question" at bounding box center [385, 366] width 437 height 30
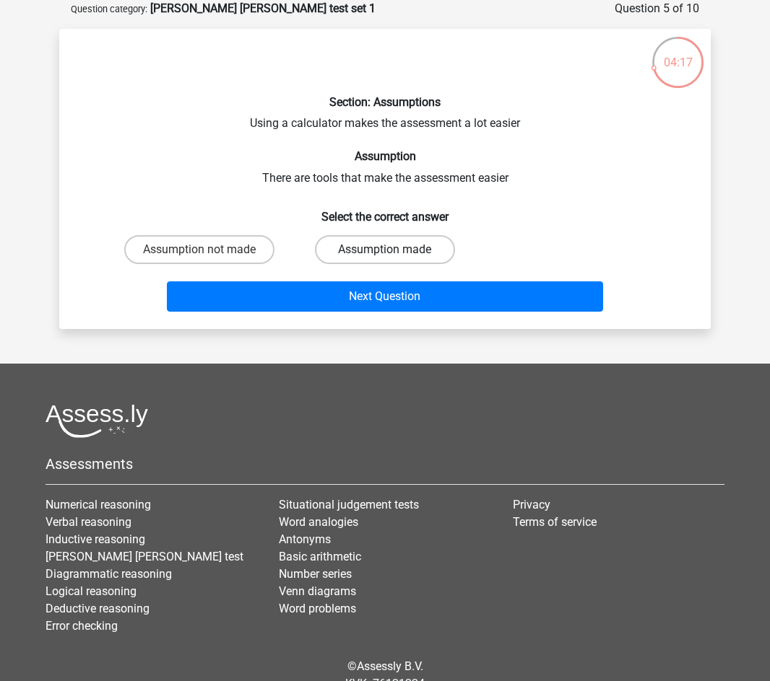
click at [389, 244] on label "Assumption made" at bounding box center [384, 249] width 139 height 29
click at [389, 250] on input "Assumption made" at bounding box center [389, 254] width 9 height 9
radio input "true"
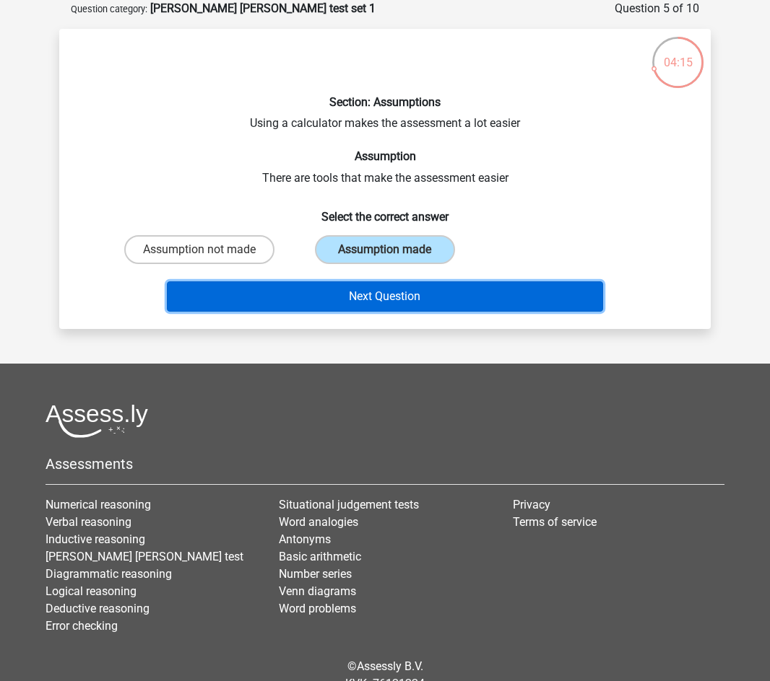
click at [424, 289] on button "Next Question" at bounding box center [385, 297] width 437 height 30
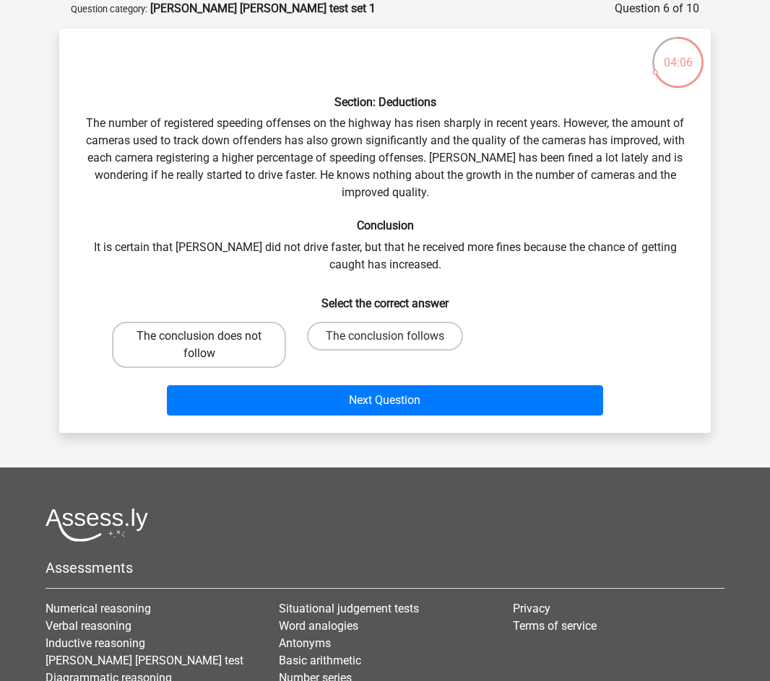
click at [258, 337] on label "The conclusion does not follow" at bounding box center [199, 345] width 174 height 46
click at [209, 337] on input "The conclusion does not follow" at bounding box center [203, 340] width 9 height 9
radio input "true"
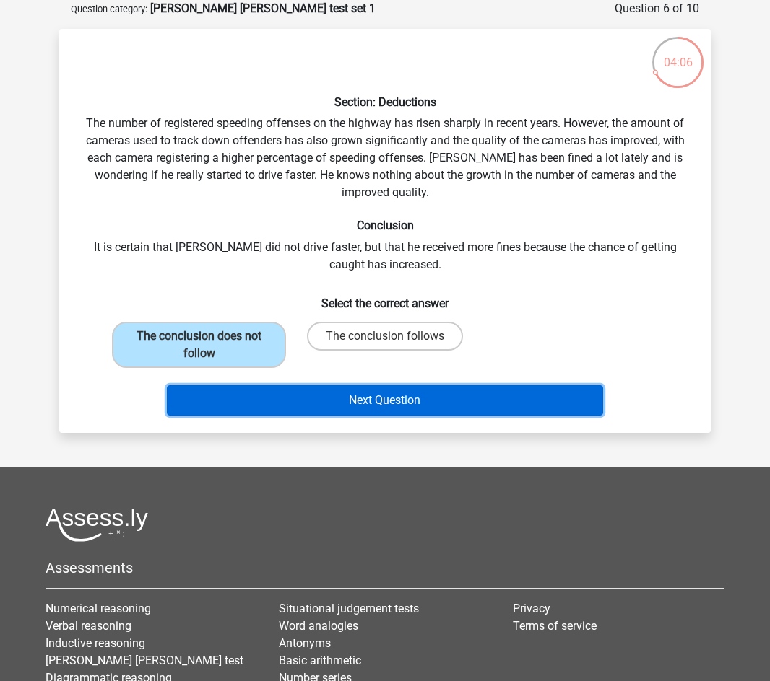
click at [346, 399] on button "Next Question" at bounding box center [385, 400] width 437 height 30
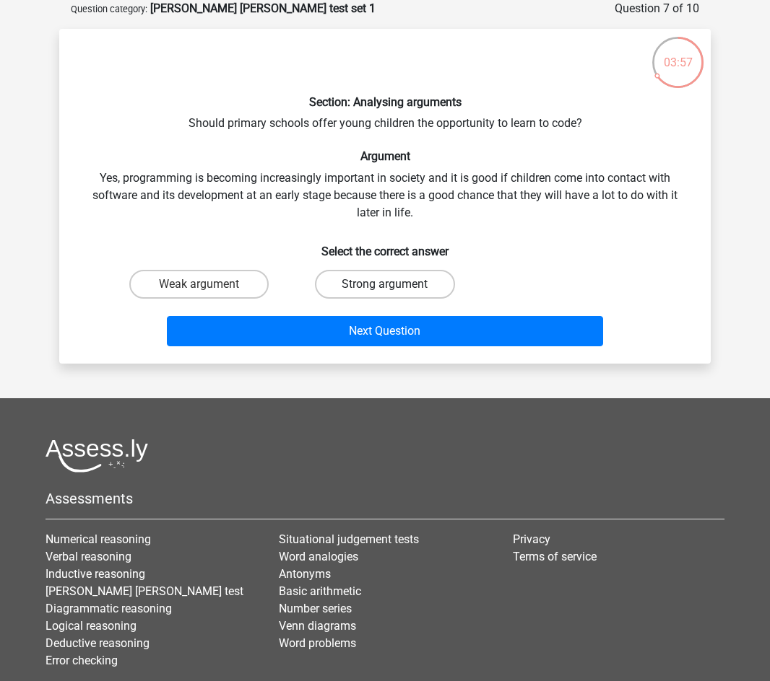
click at [387, 282] on label "Strong argument" at bounding box center [384, 284] width 139 height 29
click at [387, 284] on input "Strong argument" at bounding box center [389, 288] width 9 height 9
radio input "true"
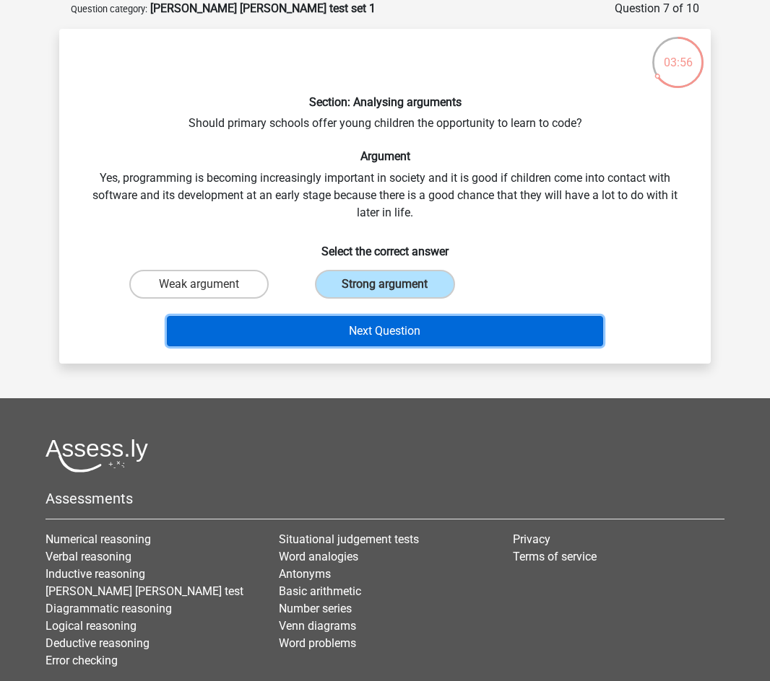
click at [460, 332] on button "Next Question" at bounding box center [385, 331] width 437 height 30
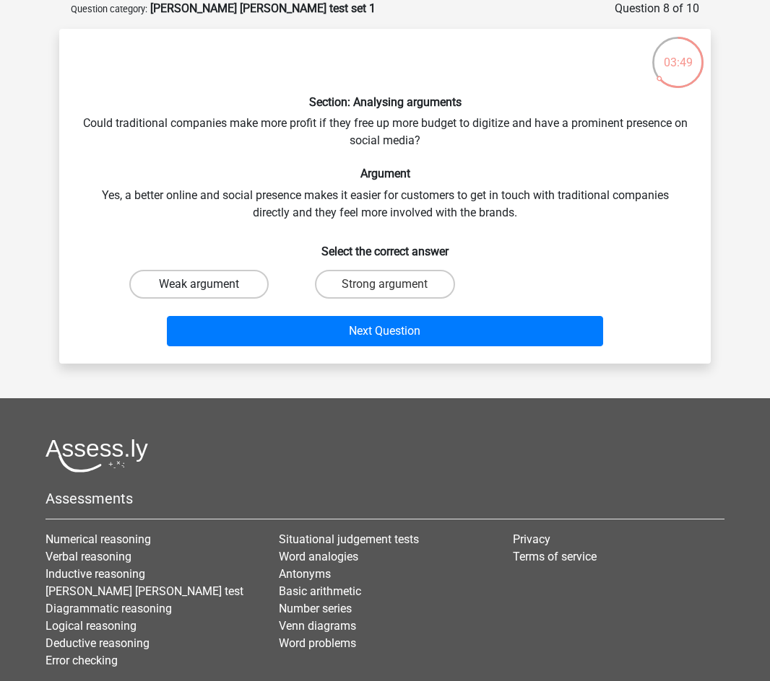
click at [193, 279] on label "Weak argument" at bounding box center [198, 284] width 139 height 29
click at [199, 284] on input "Weak argument" at bounding box center [203, 288] width 9 height 9
radio input "true"
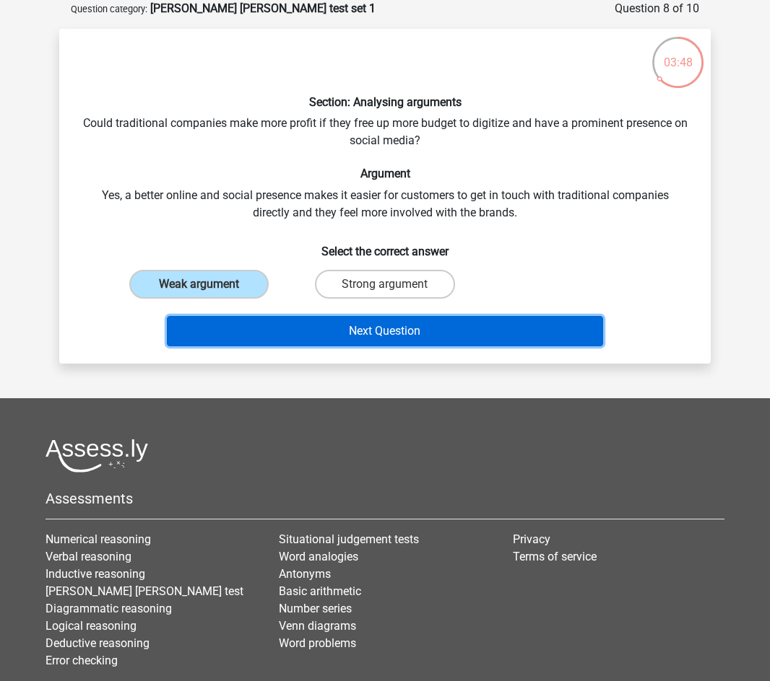
click at [317, 331] on button "Next Question" at bounding box center [385, 331] width 437 height 30
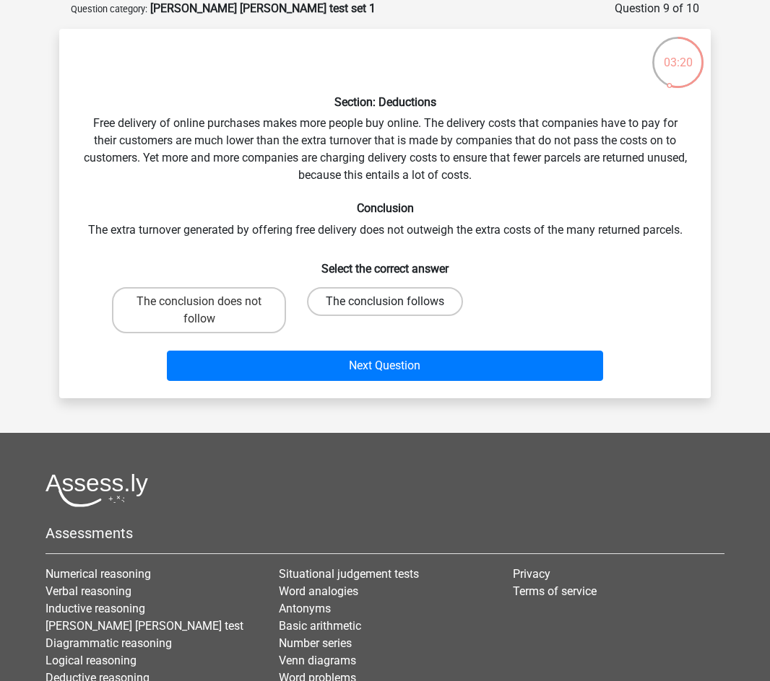
click at [435, 295] on label "The conclusion follows" at bounding box center [385, 301] width 156 height 29
click at [394, 302] on input "The conclusion follows" at bounding box center [389, 306] width 9 height 9
radio input "true"
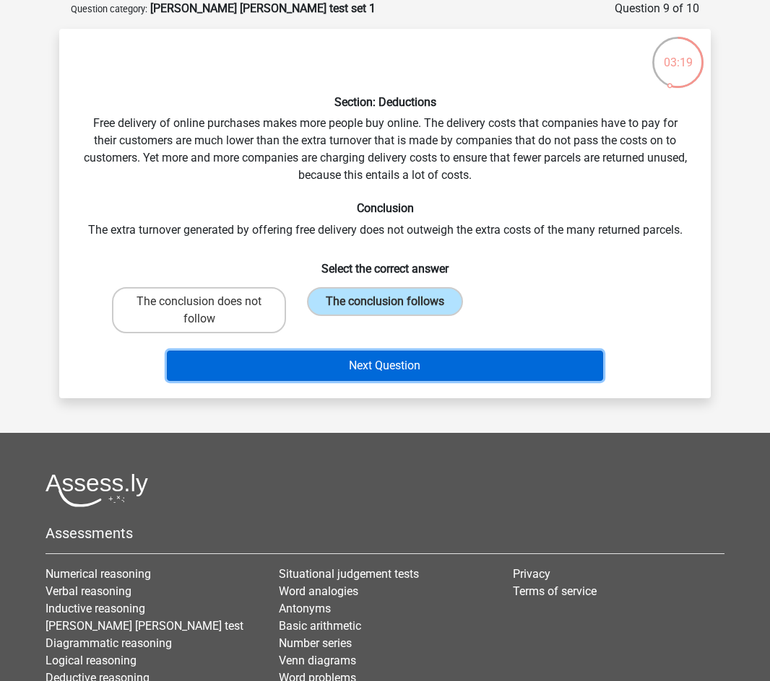
click at [408, 365] on button "Next Question" at bounding box center [385, 366] width 437 height 30
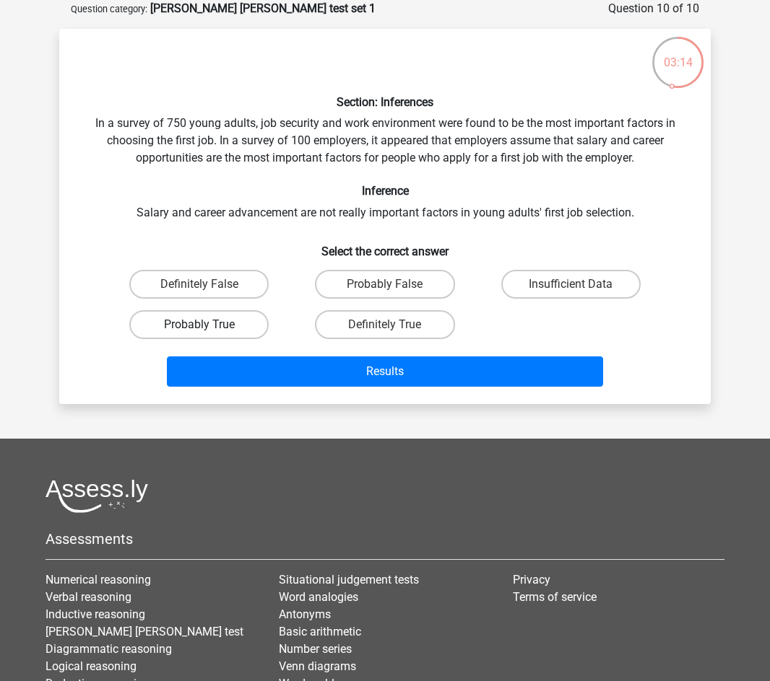
click at [196, 322] on label "Probably True" at bounding box center [198, 324] width 139 height 29
click at [199, 325] on input "Probably True" at bounding box center [203, 329] width 9 height 9
radio input "true"
click at [242, 295] on label "Definitely False" at bounding box center [198, 284] width 139 height 29
click at [209, 294] on input "Definitely False" at bounding box center [203, 288] width 9 height 9
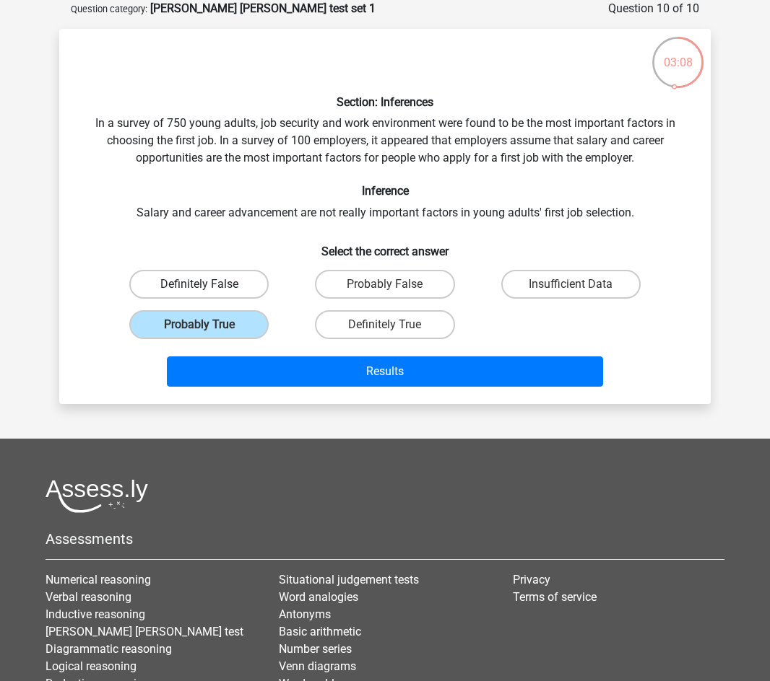
radio input "true"
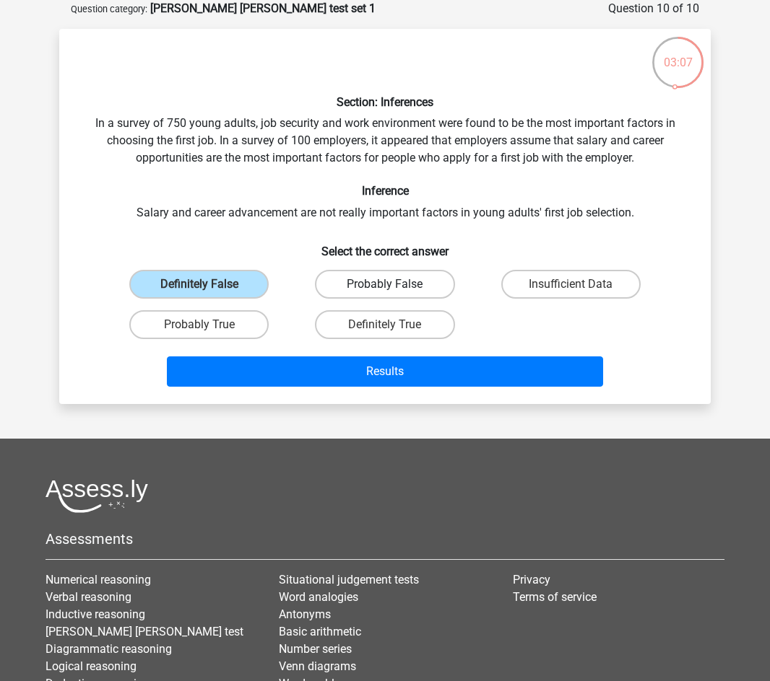
click at [372, 280] on label "Probably False" at bounding box center [384, 284] width 139 height 29
click at [385, 284] on input "Probably False" at bounding box center [389, 288] width 9 height 9
radio input "true"
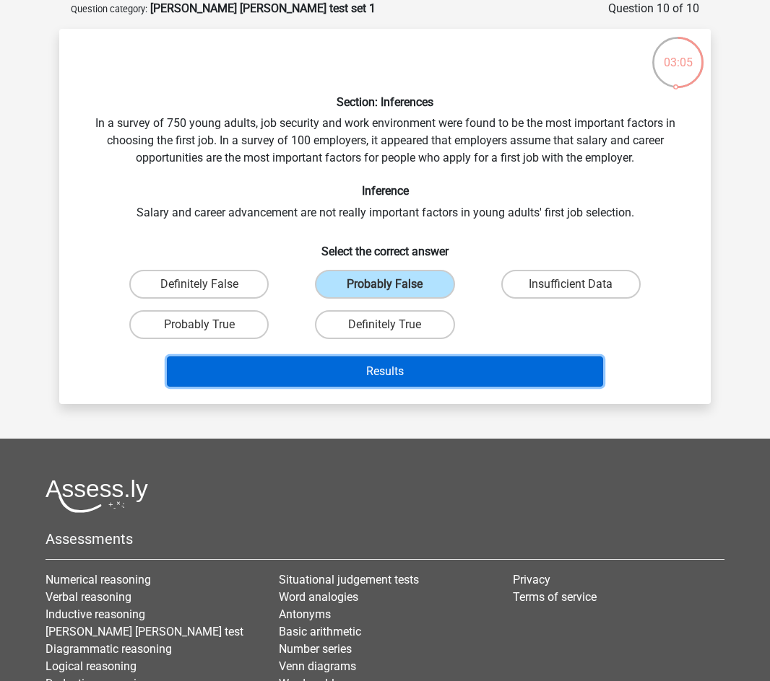
click at [427, 362] on button "Results" at bounding box center [385, 372] width 437 height 30
